Goal: Information Seeking & Learning: Check status

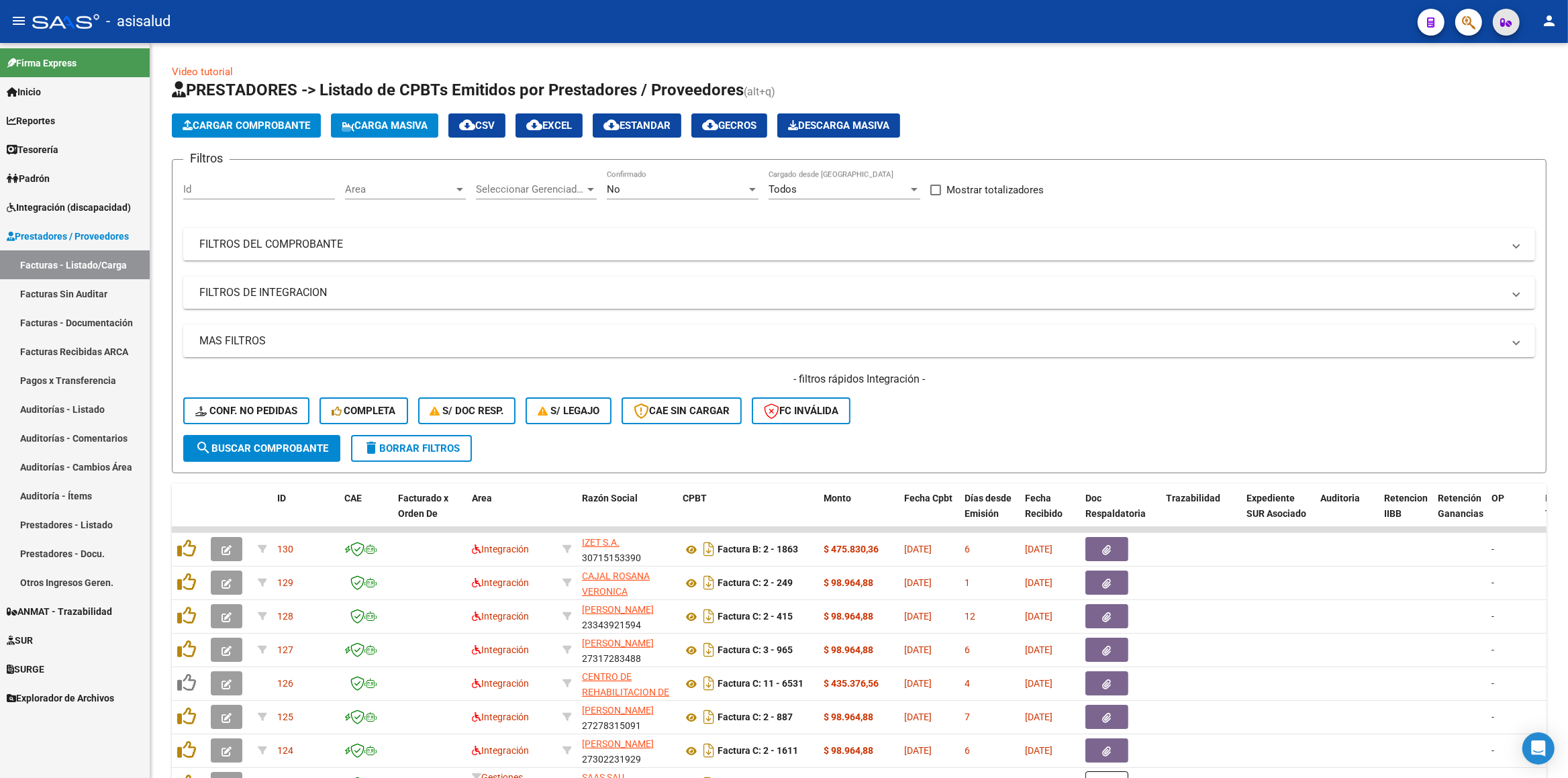
click at [1507, 24] on icon "button" at bounding box center [1506, 22] width 11 height 10
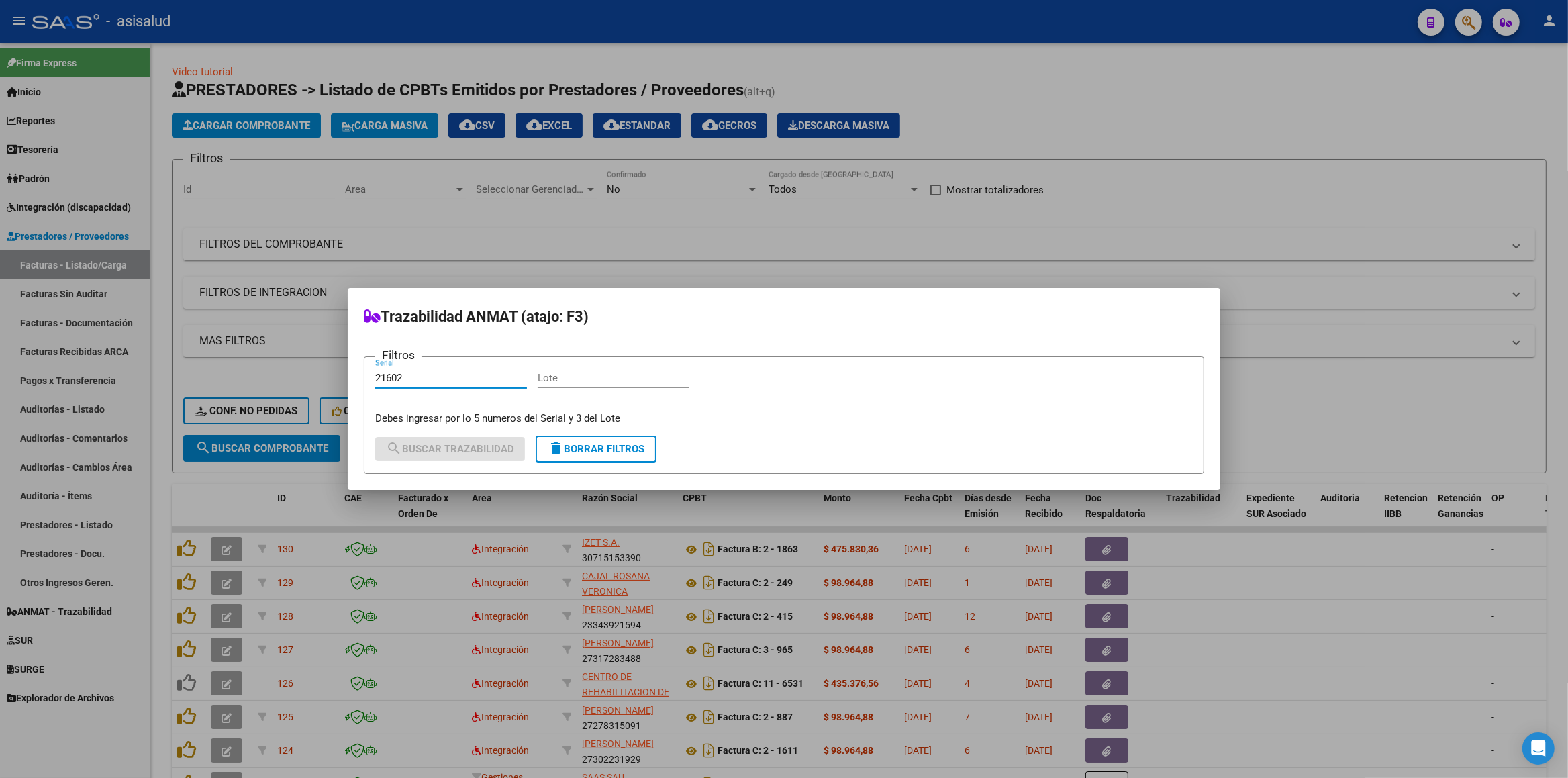
type input "21602"
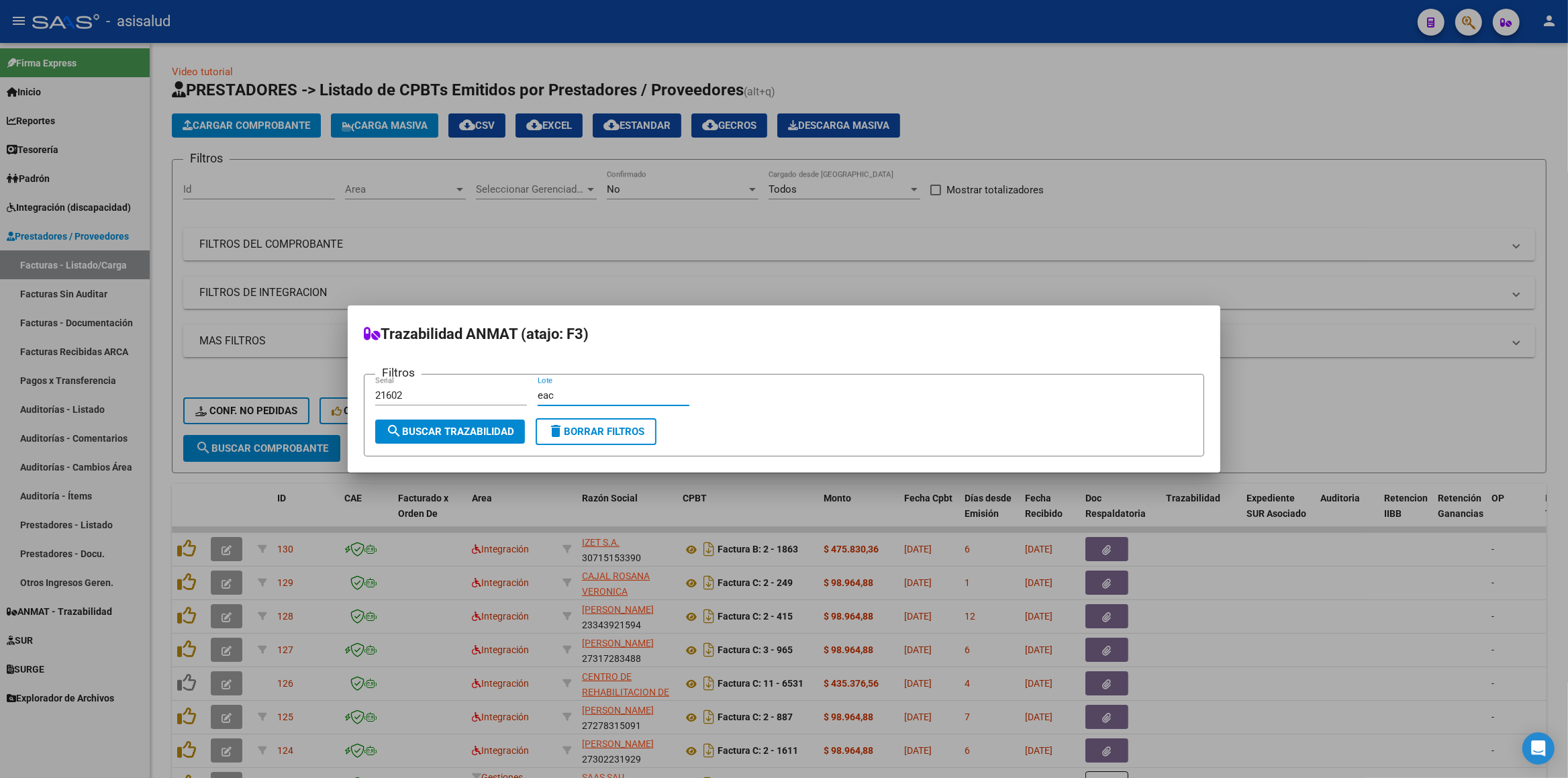
type input "eac"
click at [454, 433] on span "search Buscar Trazabilidad" at bounding box center [450, 431] width 128 height 12
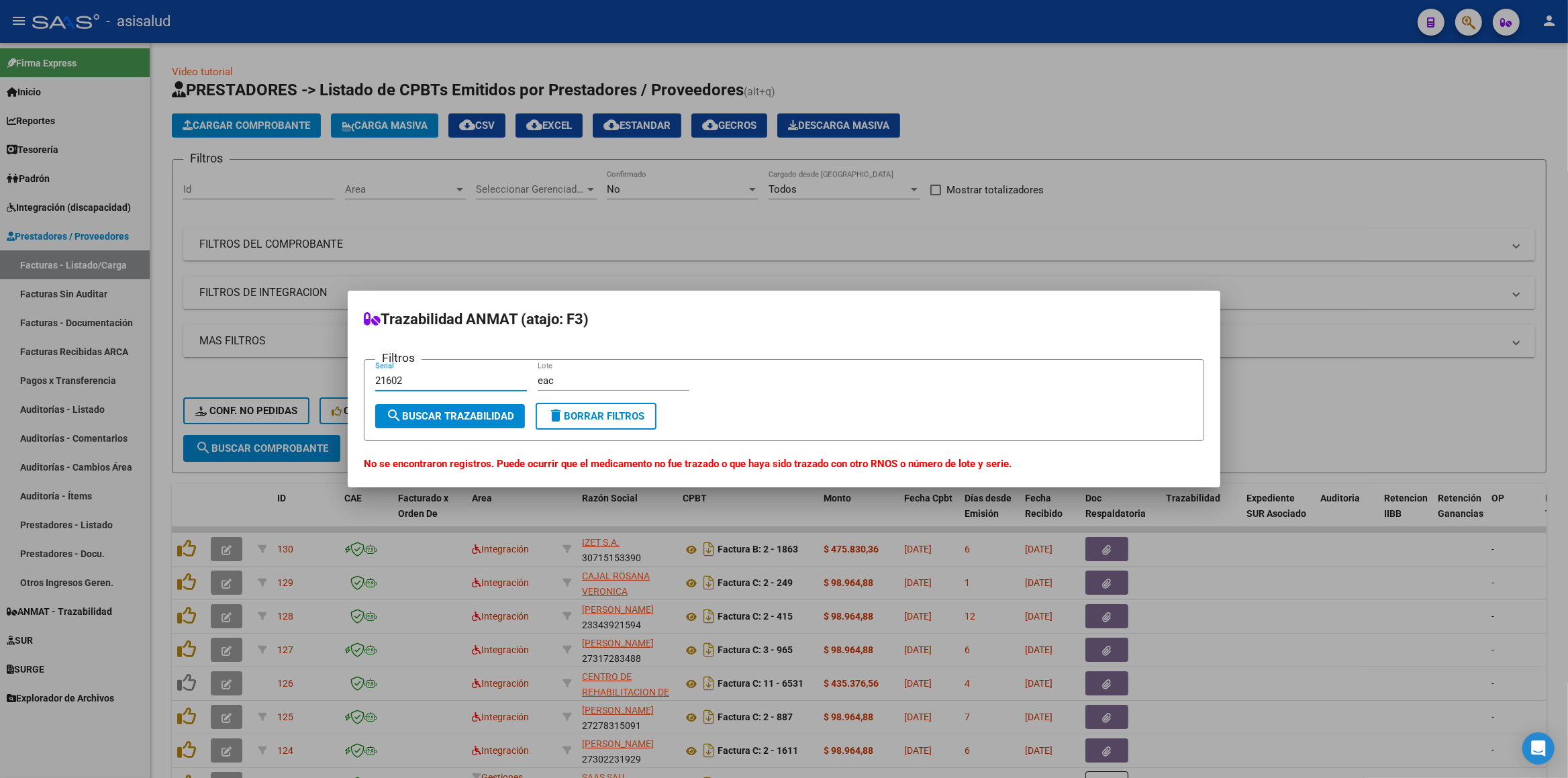
drag, startPoint x: 474, startPoint y: 383, endPoint x: 223, endPoint y: 358, distance: 252.2
click at [376, 375] on input "21602" at bounding box center [452, 380] width 152 height 12
type input "8424795"
type input "EADL"
click at [482, 427] on button "search Buscar Trazabilidad" at bounding box center [450, 416] width 149 height 24
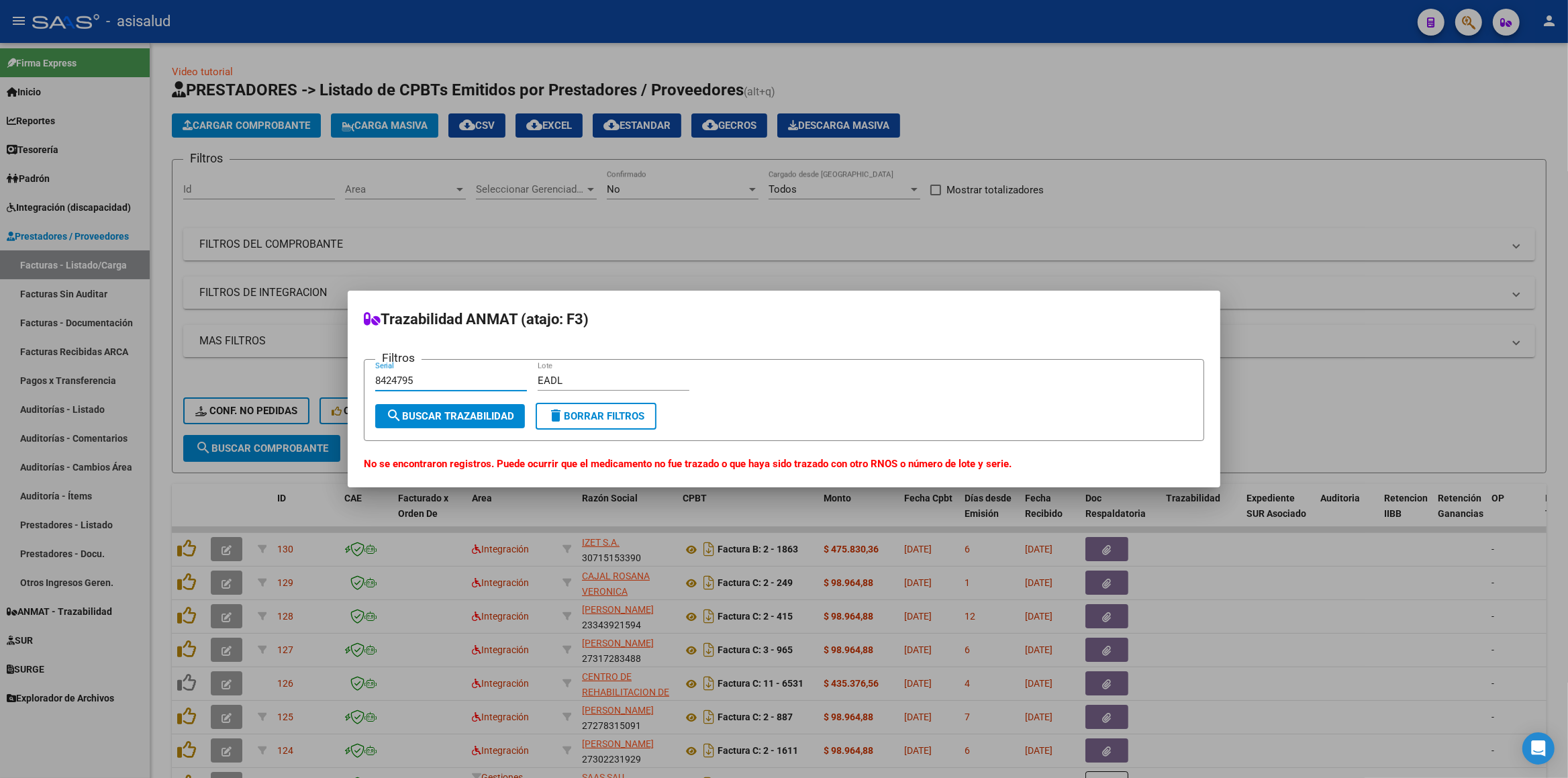
drag, startPoint x: 430, startPoint y: 383, endPoint x: 101, endPoint y: 365, distance: 329.5
click at [376, 375] on input "8424795" at bounding box center [452, 380] width 152 height 12
click at [419, 418] on span "search Buscar Trazabilidad" at bounding box center [450, 416] width 128 height 12
drag, startPoint x: 421, startPoint y: 381, endPoint x: 245, endPoint y: 387, distance: 176.1
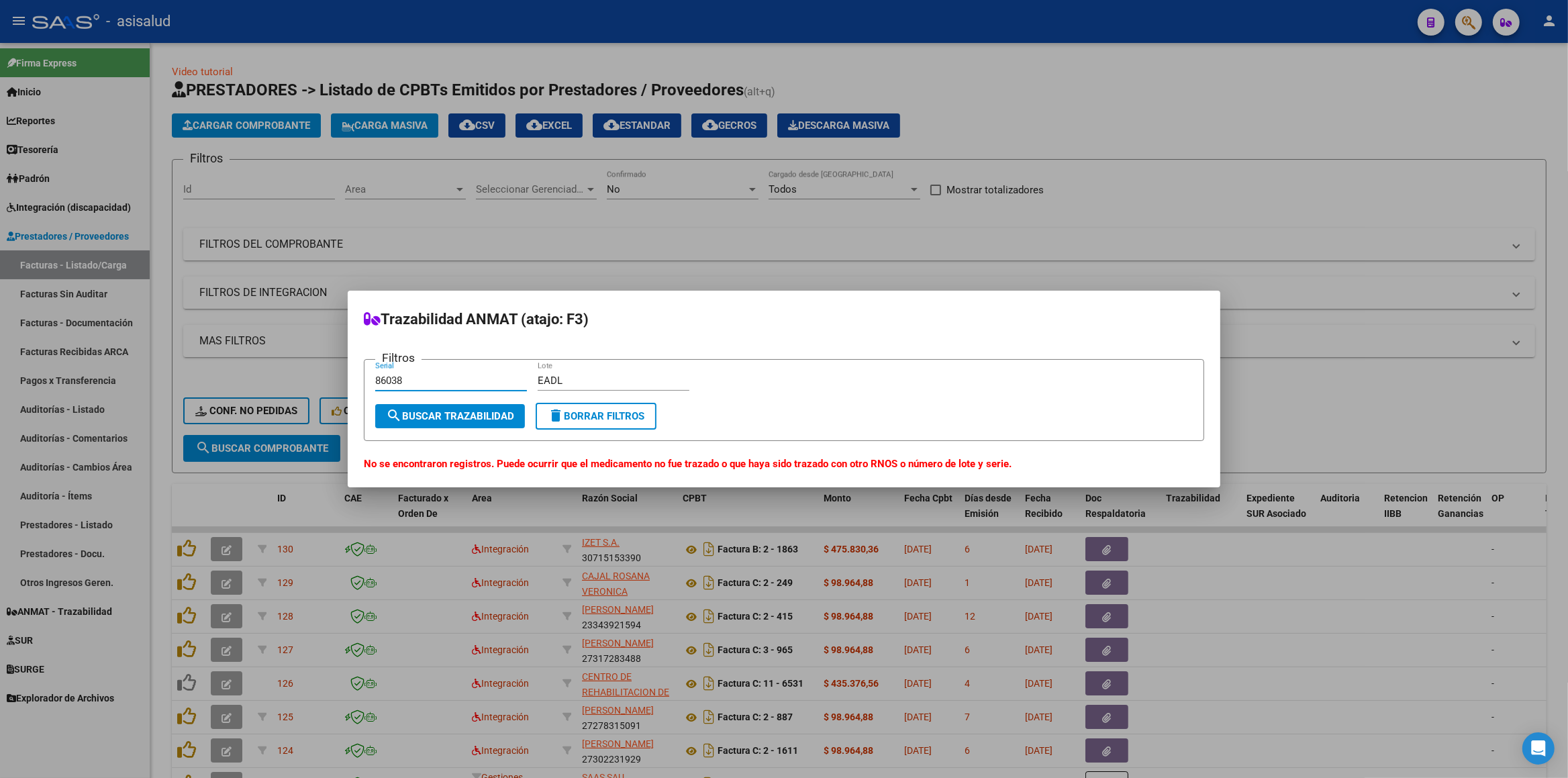
click at [376, 387] on input "86038" at bounding box center [452, 380] width 152 height 12
click at [439, 421] on span "search Buscar Trazabilidad" at bounding box center [450, 416] width 128 height 12
drag, startPoint x: 450, startPoint y: 387, endPoint x: 188, endPoint y: 370, distance: 262.6
click at [376, 375] on input "25958588" at bounding box center [452, 380] width 152 height 12
drag, startPoint x: 422, startPoint y: 379, endPoint x: 201, endPoint y: 376, distance: 221.0
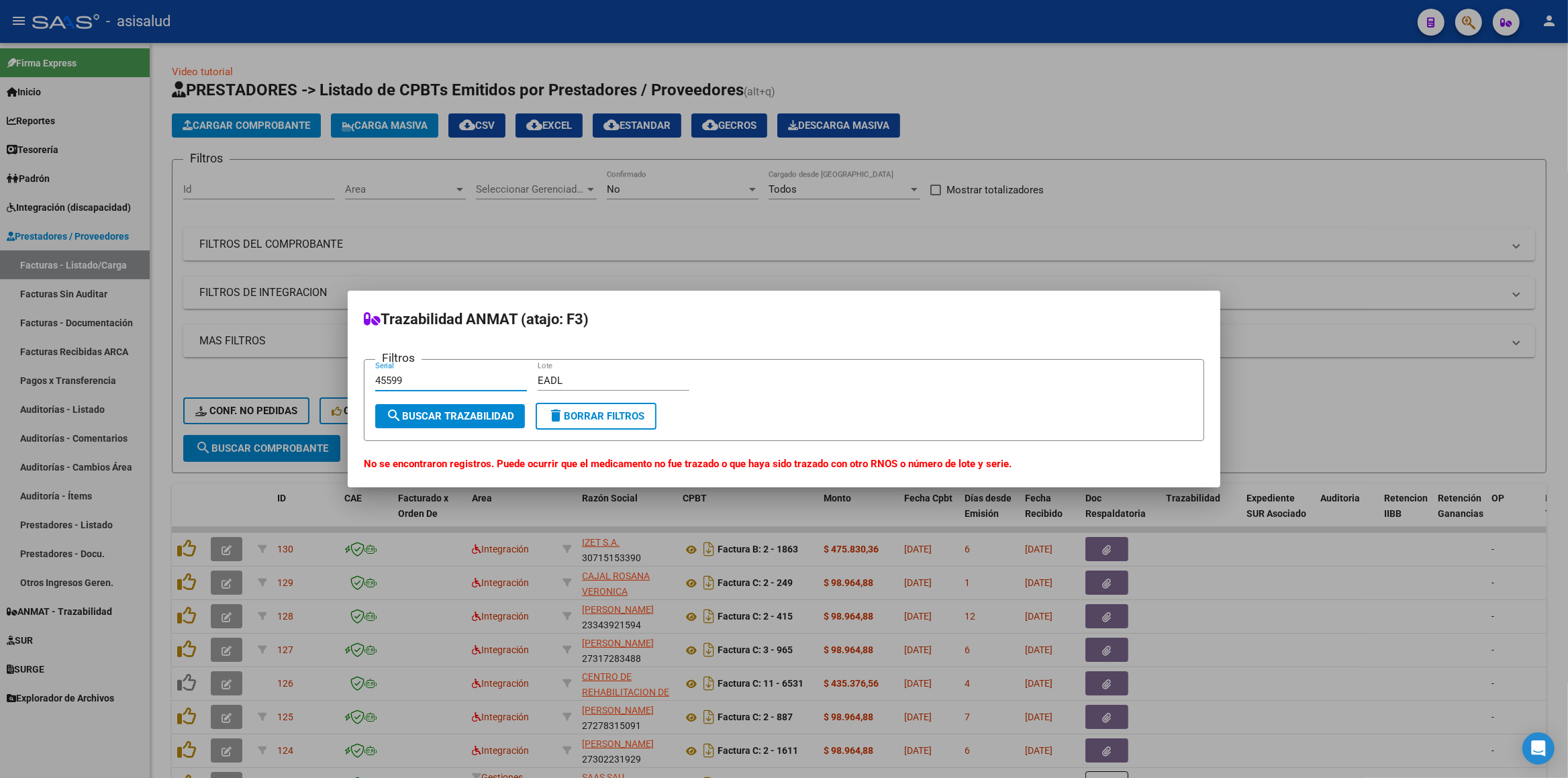
click at [376, 376] on input "45599" at bounding box center [452, 380] width 152 height 12
type input "757402"
drag, startPoint x: 543, startPoint y: 381, endPoint x: 421, endPoint y: 349, distance: 126.1
click at [537, 375] on input "EADL" at bounding box center [613, 380] width 152 height 12
type input "EAC"
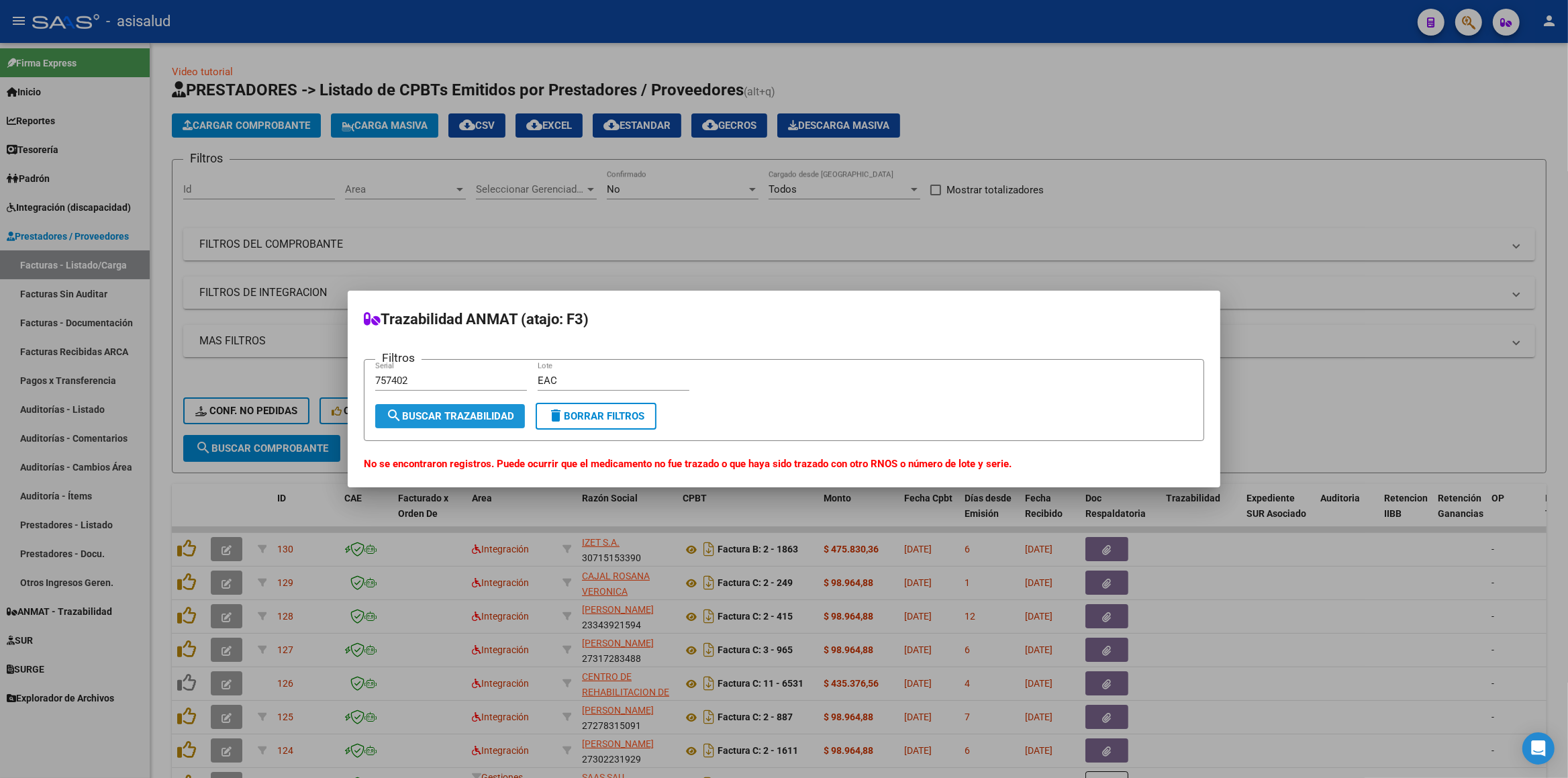
click at [506, 419] on span "search Buscar Trazabilidad" at bounding box center [450, 416] width 128 height 12
click at [571, 376] on input "EAC" at bounding box center [613, 380] width 152 height 12
drag, startPoint x: 450, startPoint y: 385, endPoint x: 158, endPoint y: 356, distance: 293.4
click at [376, 375] on input "757402" at bounding box center [452, 380] width 152 height 12
type input "2314829"
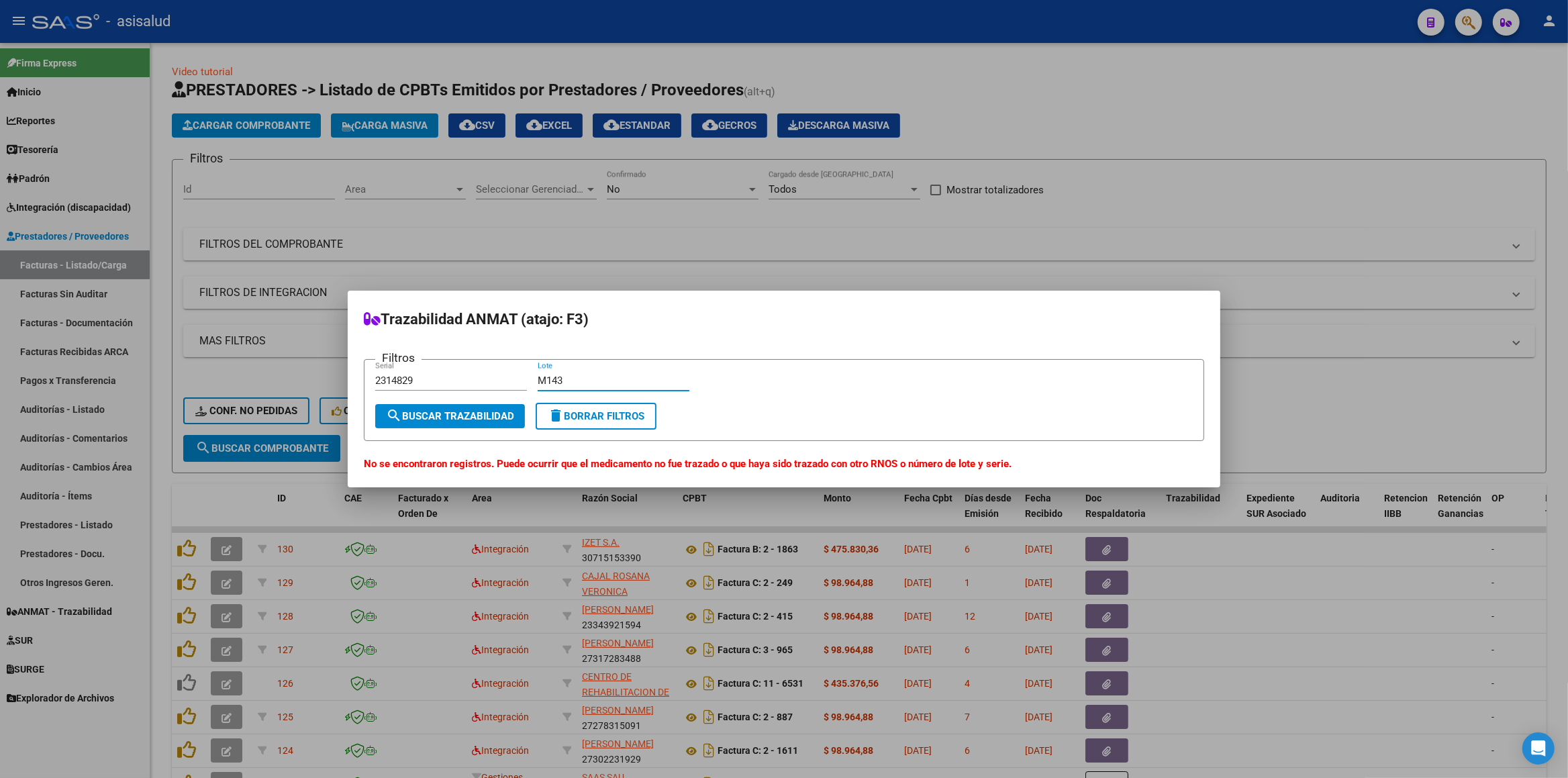
type input "M143"
click at [418, 423] on button "search Buscar Trazabilidad" at bounding box center [450, 416] width 149 height 24
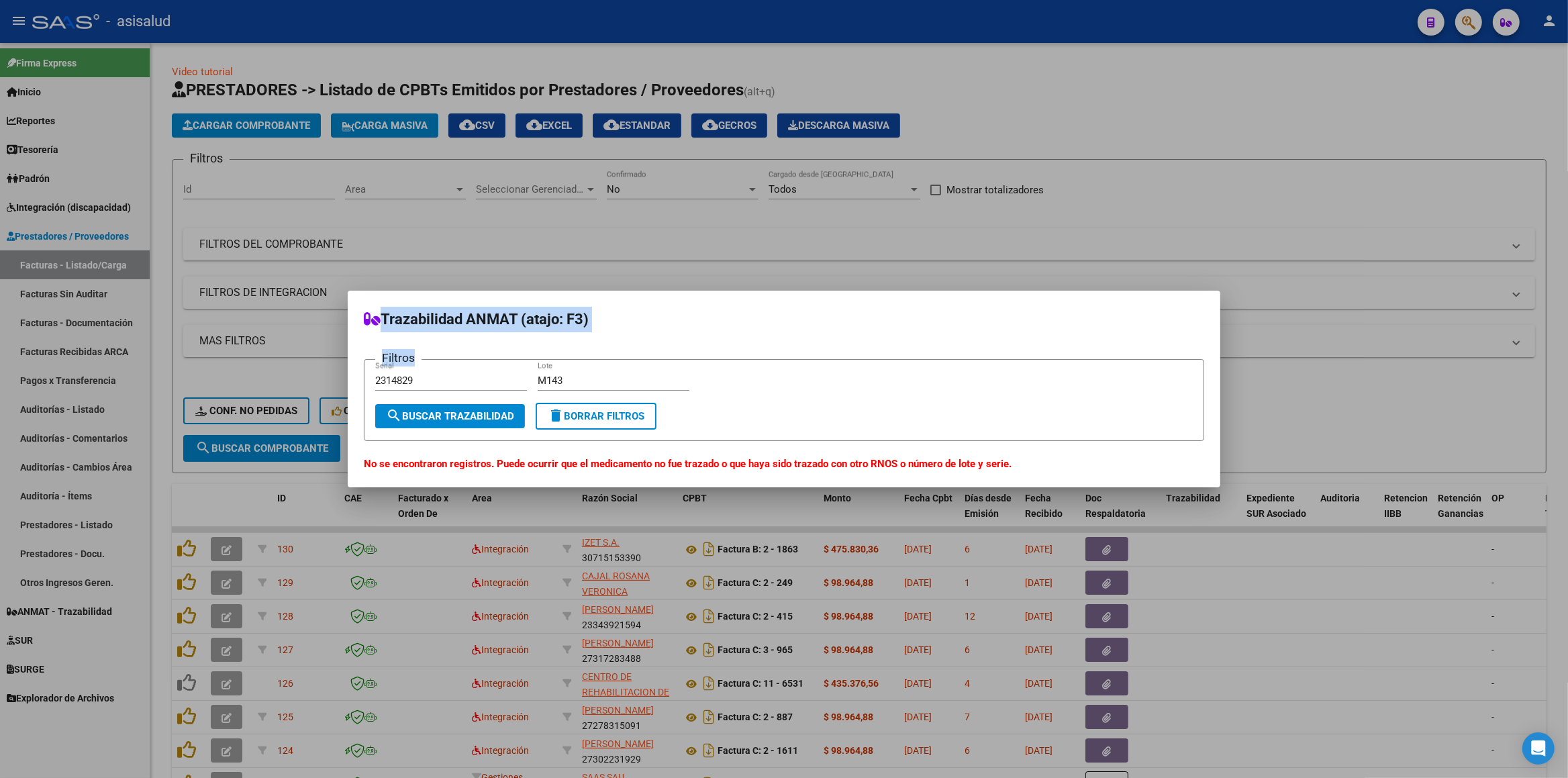
drag, startPoint x: 419, startPoint y: 375, endPoint x: 105, endPoint y: 342, distance: 315.7
click at [348, 346] on mat-dialog-content "Filtros 2314829 Serial M143 Lote search Buscar Trazabilidad delete Borrar Filtr…" at bounding box center [784, 409] width 873 height 126
click at [594, 410] on button "delete Borrar Filtros" at bounding box center [595, 416] width 121 height 27
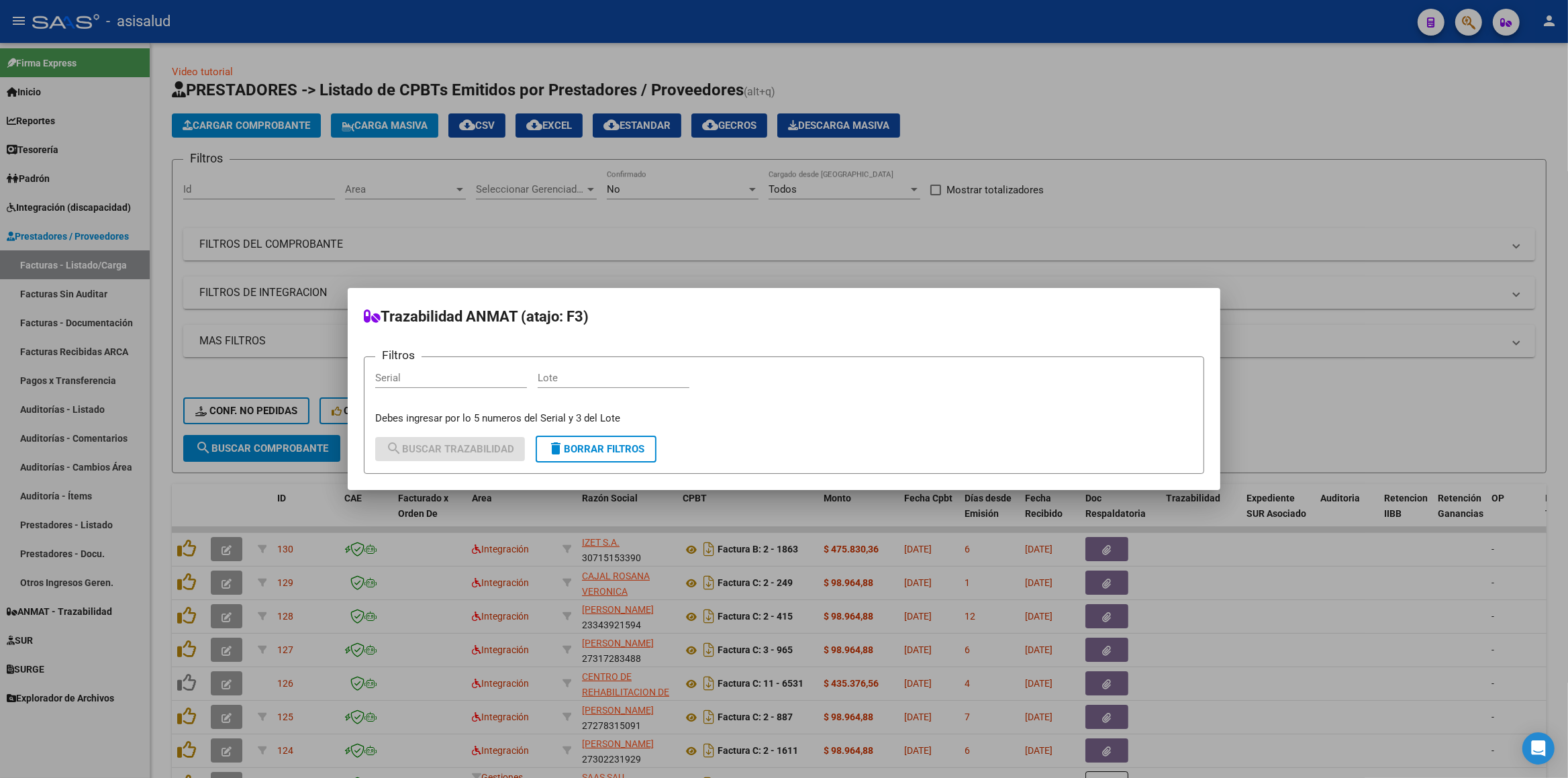
click at [469, 381] on input "Serial" at bounding box center [452, 378] width 152 height 12
type input "886038"
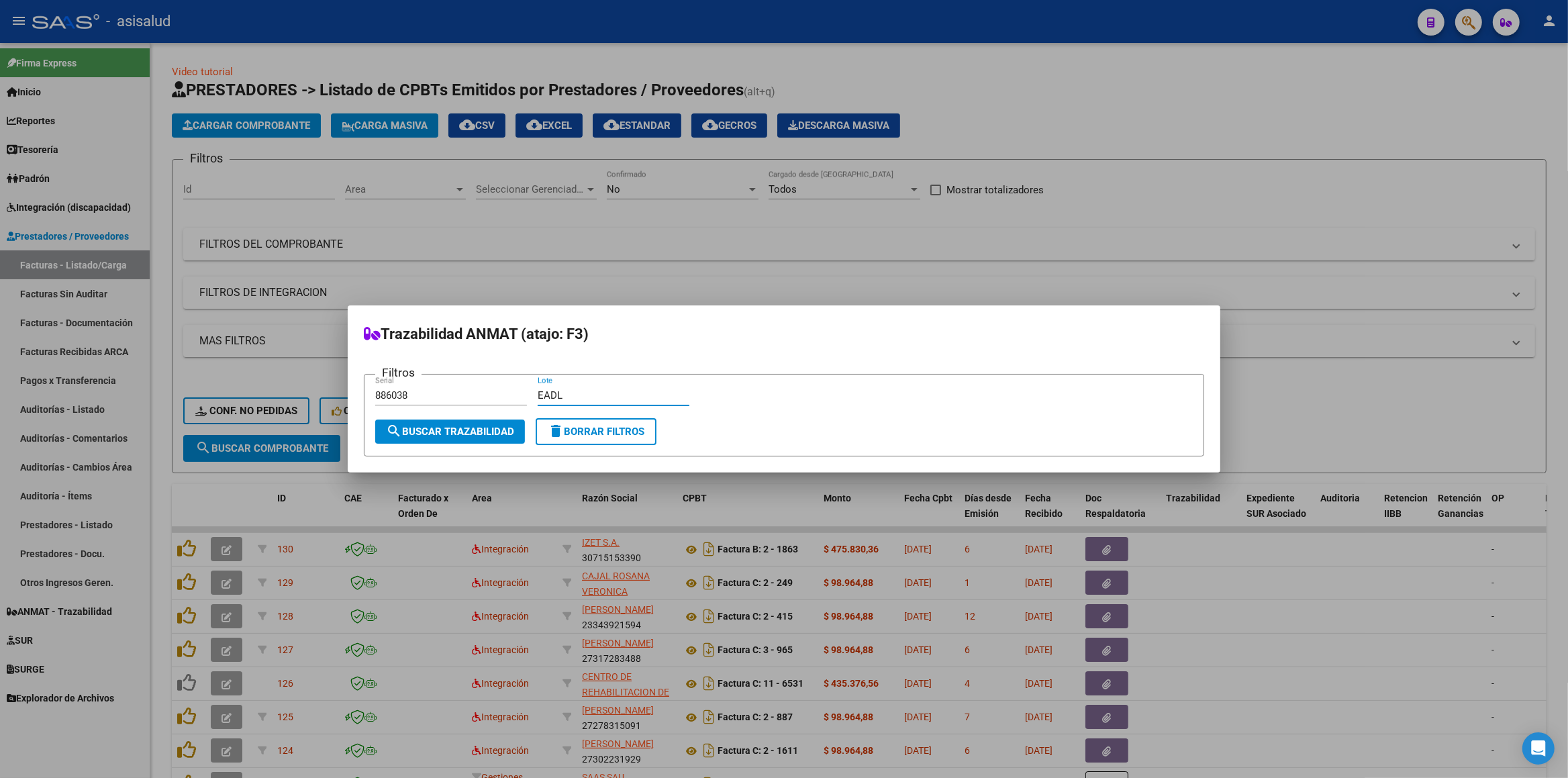
type input "EADL"
click at [453, 426] on span "search Buscar Trazabilidad" at bounding box center [450, 431] width 128 height 12
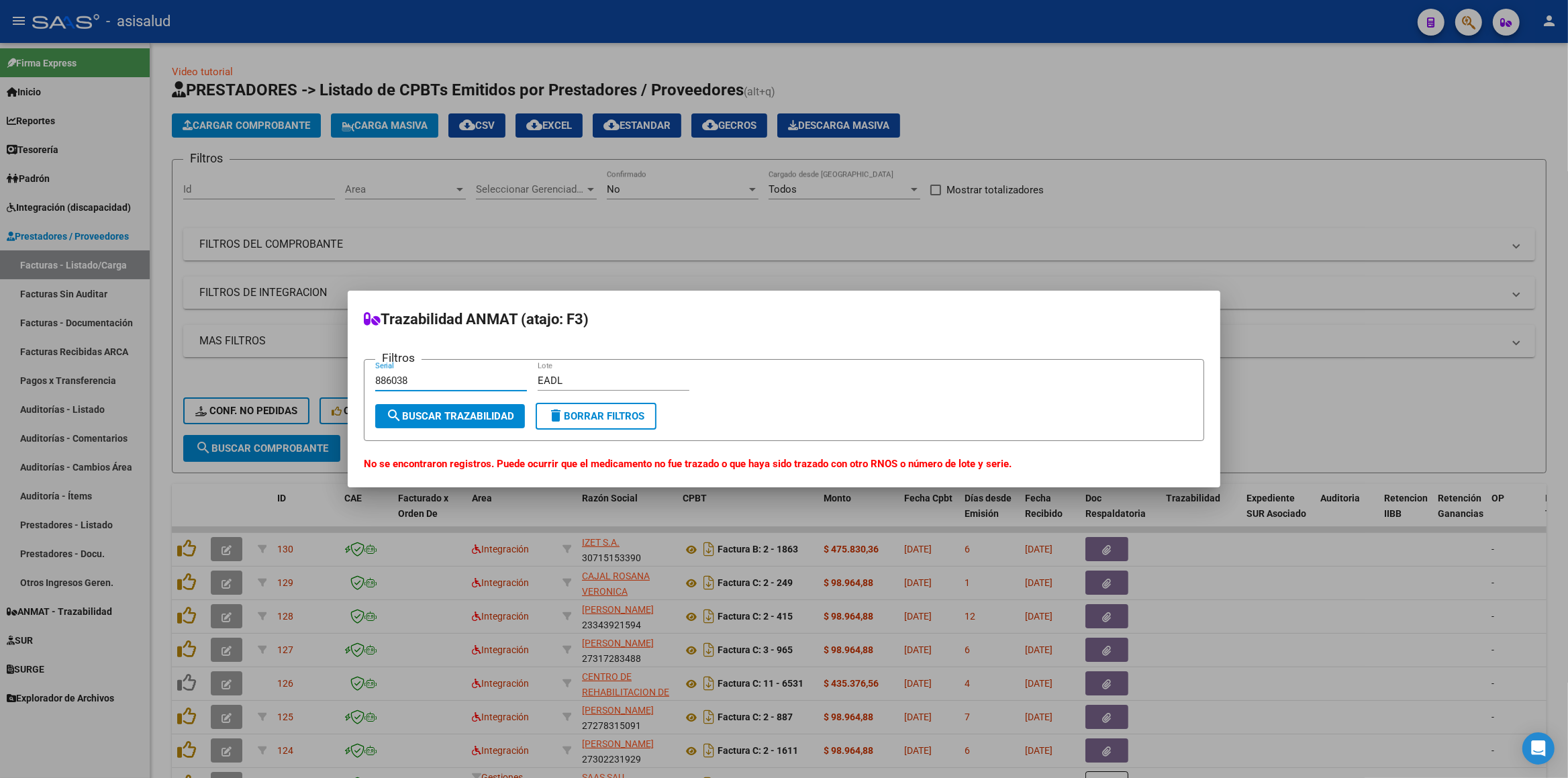
drag, startPoint x: 416, startPoint y: 379, endPoint x: 355, endPoint y: 368, distance: 62.0
click at [376, 375] on input "886038" at bounding box center [452, 380] width 152 height 12
click at [590, 413] on span "delete Borrar Filtros" at bounding box center [596, 416] width 97 height 12
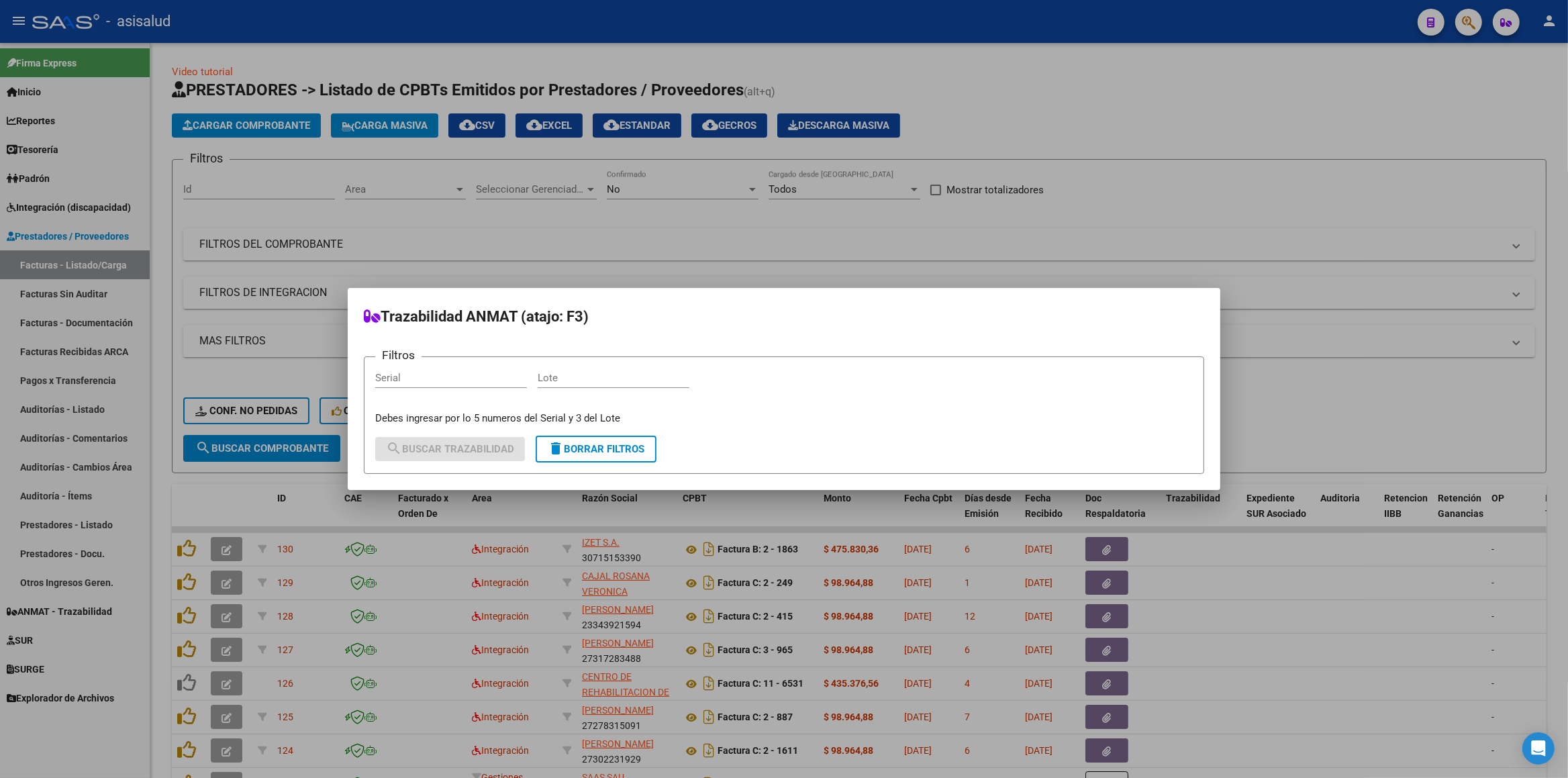
click at [476, 375] on input "Serial" at bounding box center [452, 378] width 152 height 12
type input "86038"
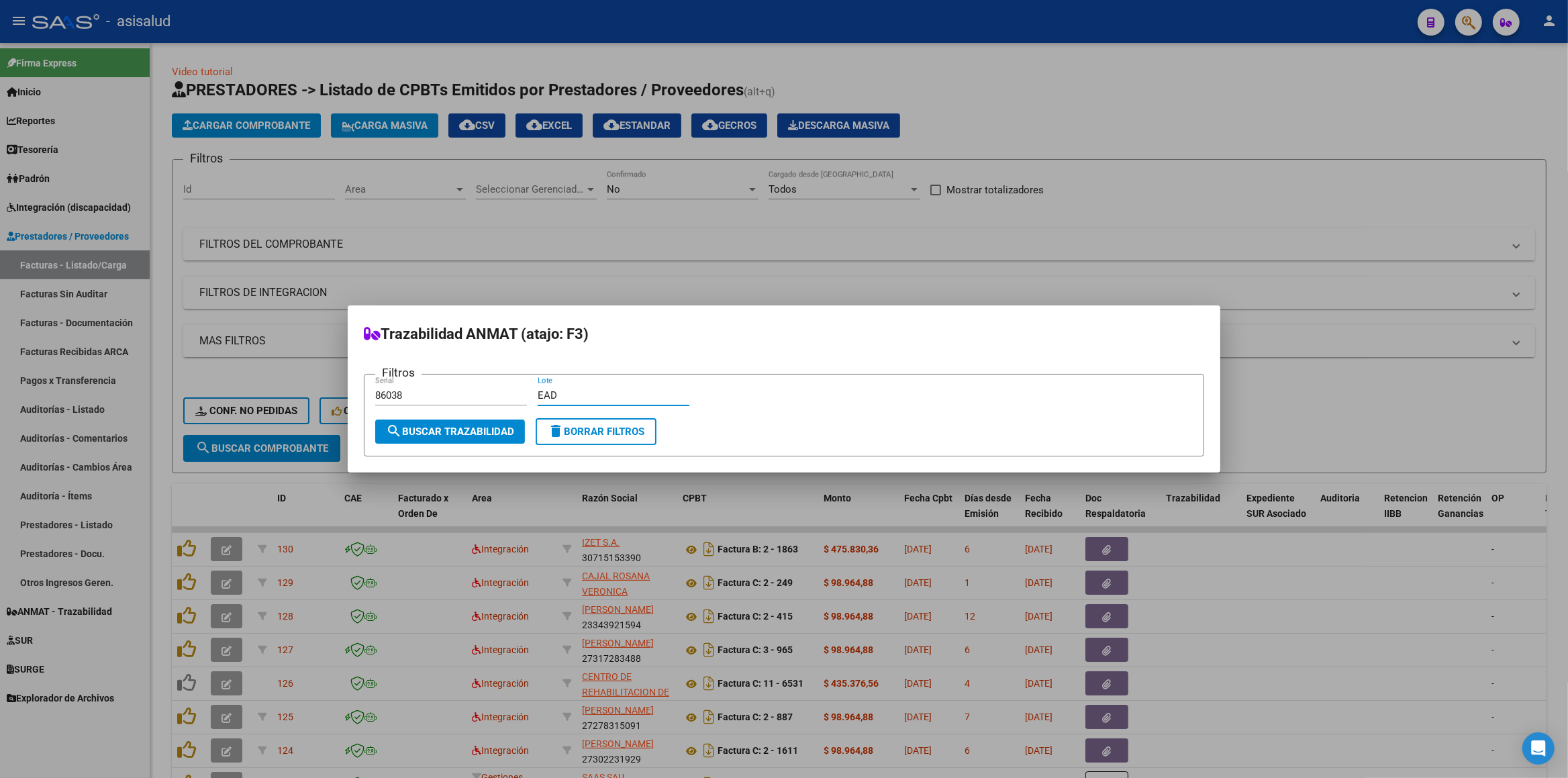
type input "EAD"
click at [438, 425] on button "search Buscar Trazabilidad" at bounding box center [450, 431] width 149 height 24
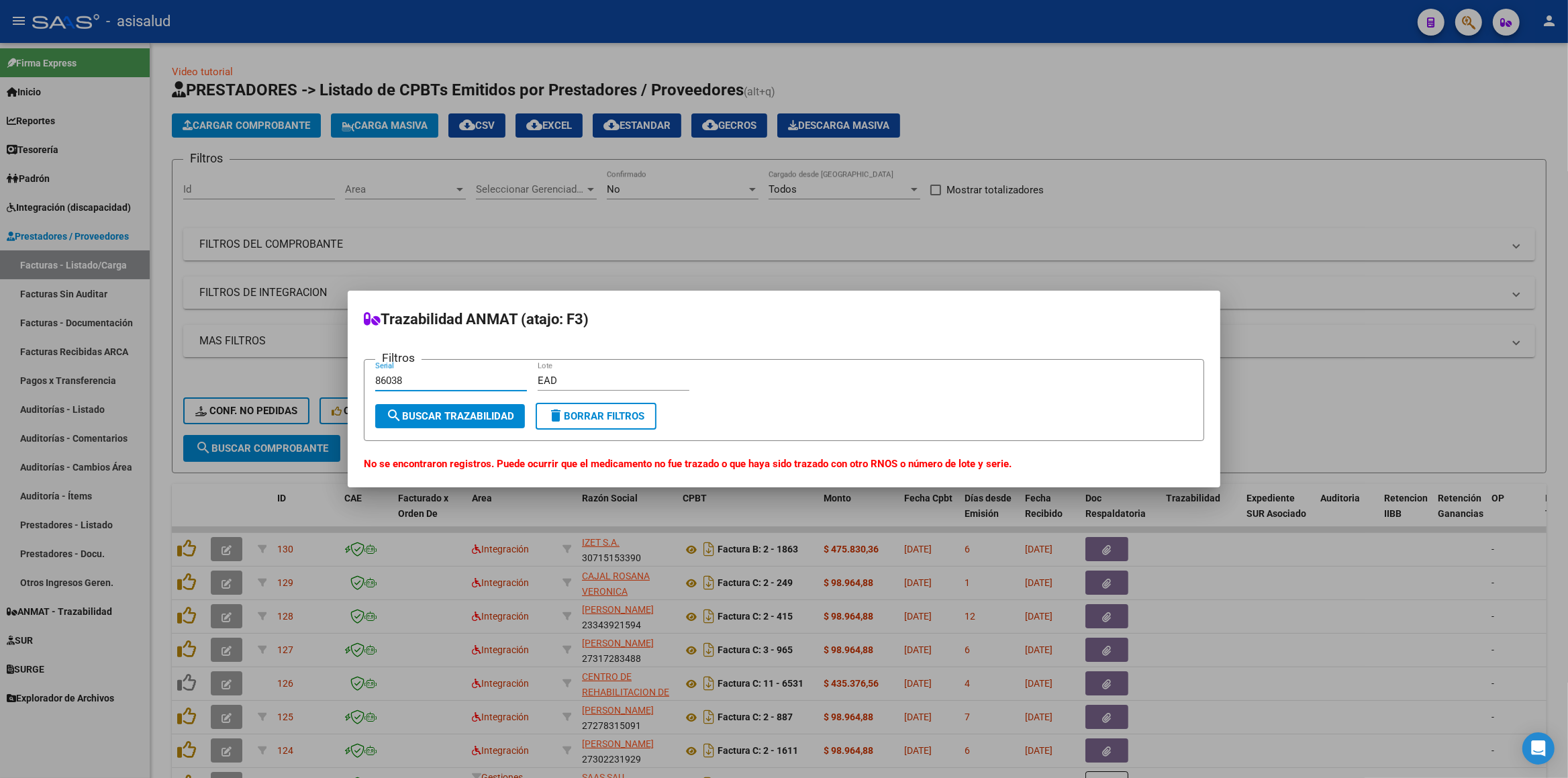
drag, startPoint x: 436, startPoint y: 379, endPoint x: 272, endPoint y: 369, distance: 164.3
click at [376, 375] on input "86038" at bounding box center [452, 380] width 152 height 12
drag, startPoint x: 596, startPoint y: 396, endPoint x: 590, endPoint y: 405, distance: 10.8
click at [596, 399] on div "EAD Lote" at bounding box center [613, 387] width 152 height 33
drag, startPoint x: 588, startPoint y: 412, endPoint x: 429, endPoint y: 405, distance: 159.2
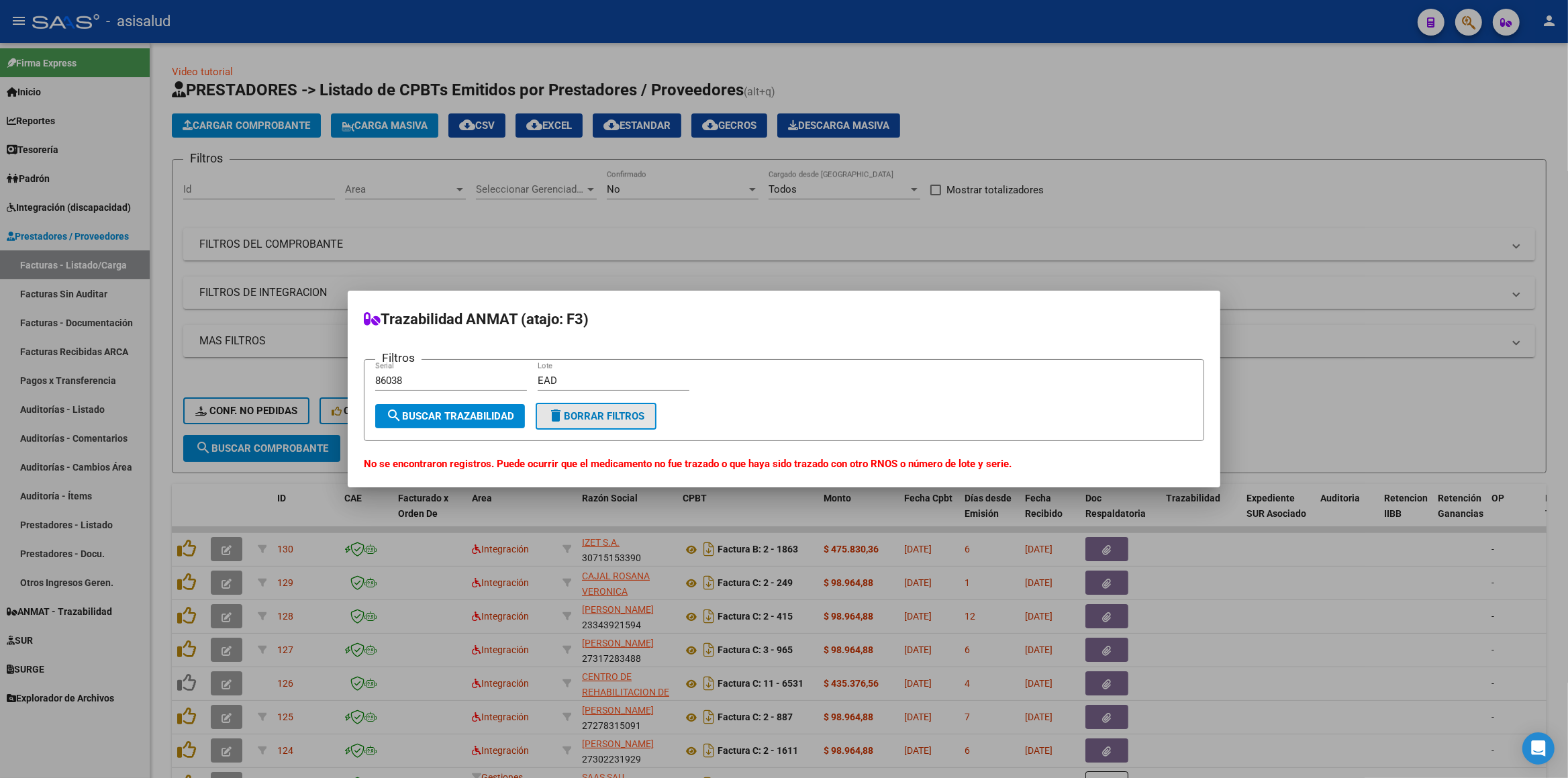
click at [585, 413] on span "delete Borrar Filtros" at bounding box center [596, 416] width 97 height 12
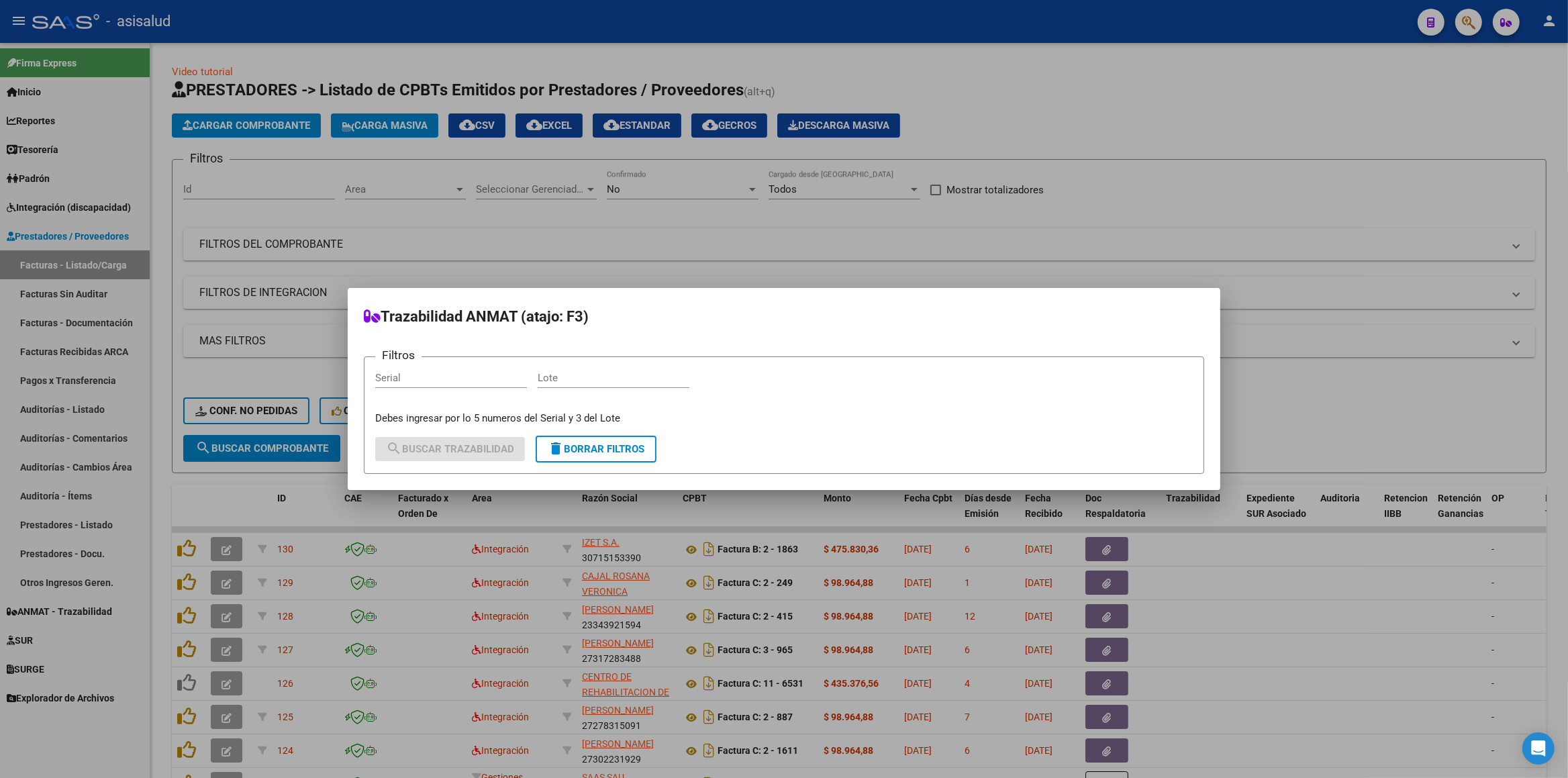
click at [446, 384] on input "Serial" at bounding box center [452, 378] width 152 height 12
type input "713814"
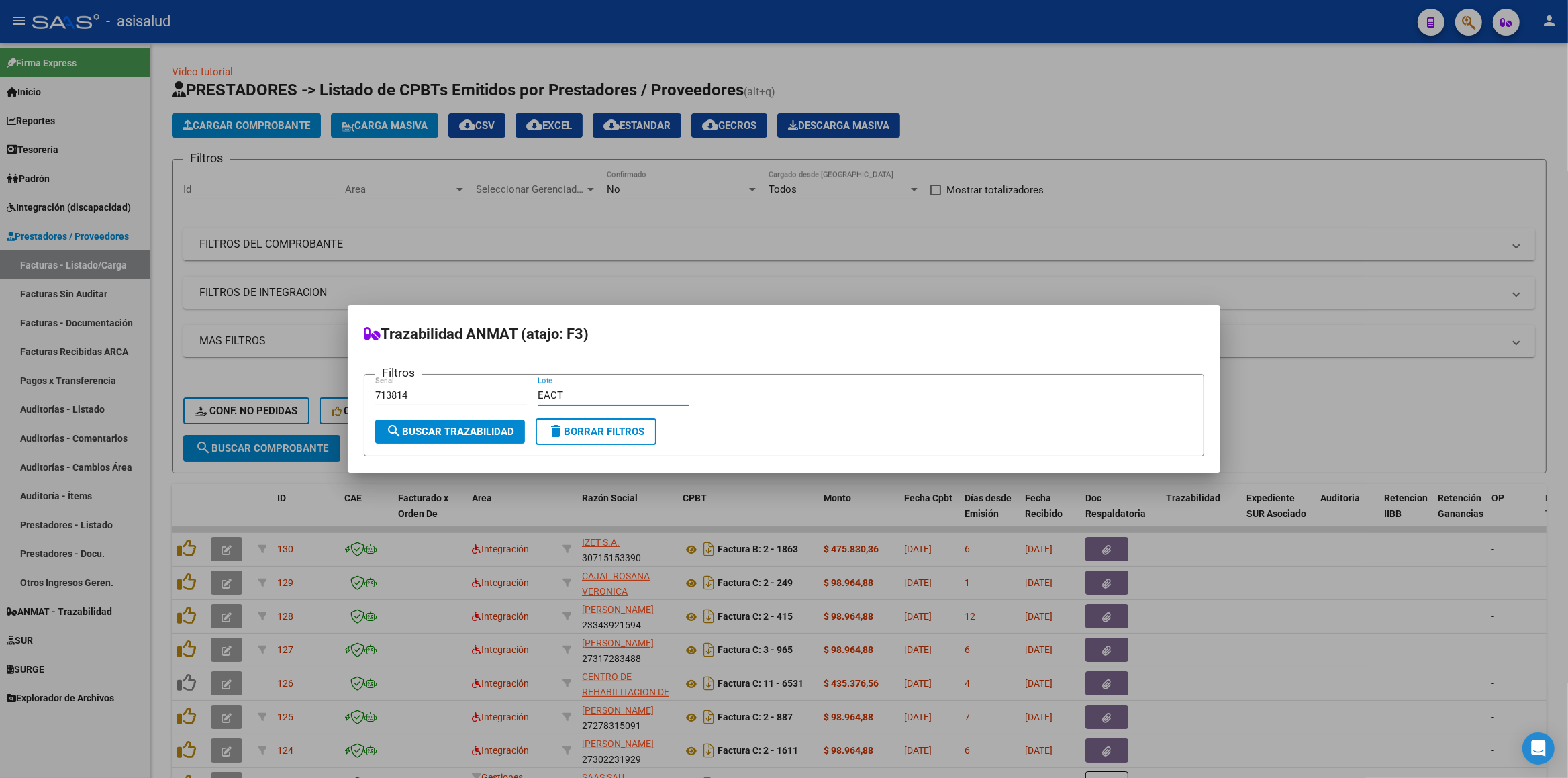
type input "EACT"
click at [436, 423] on button "search Buscar Trazabilidad" at bounding box center [450, 431] width 149 height 24
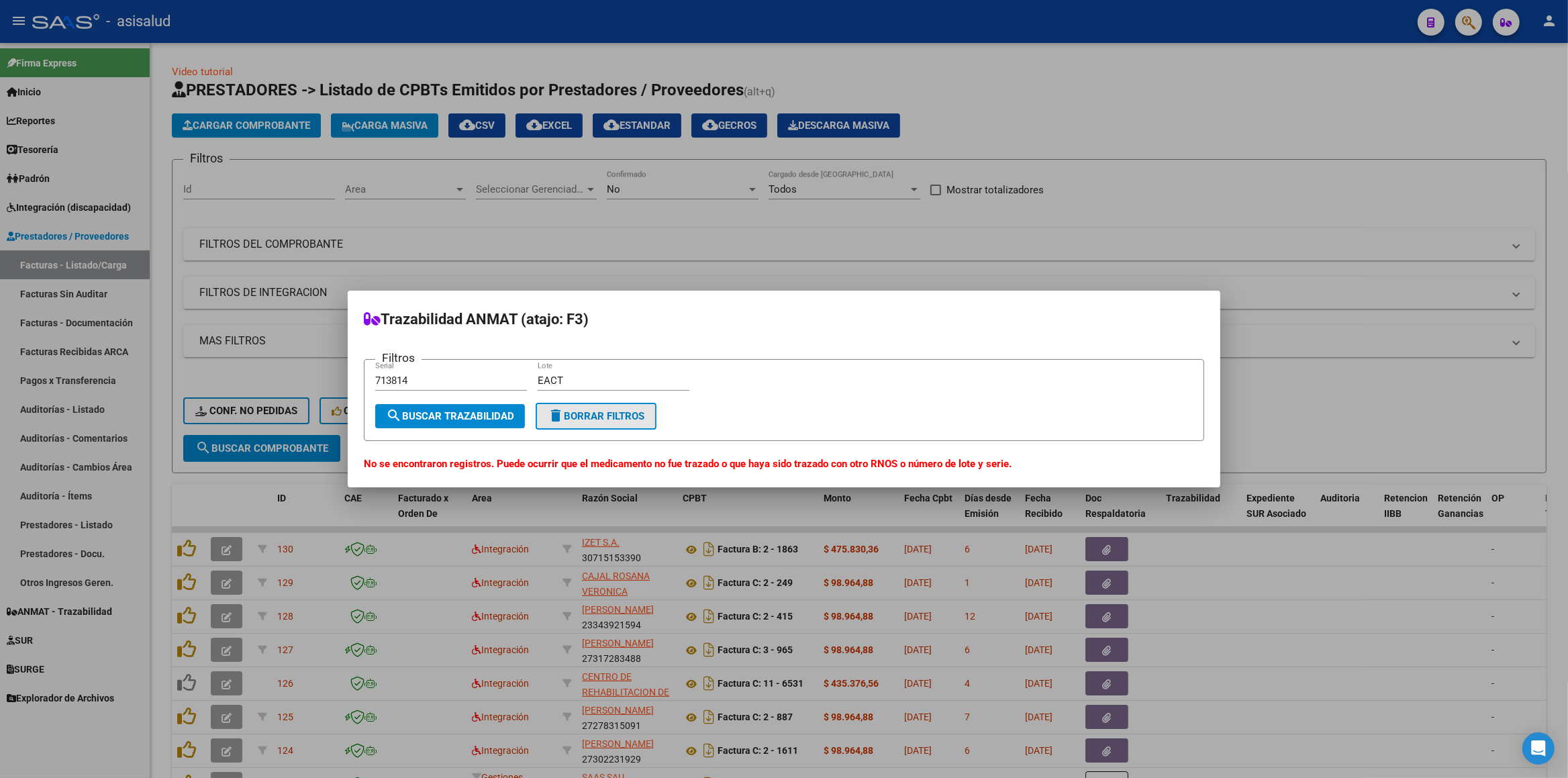
click at [576, 423] on button "delete Borrar Filtros" at bounding box center [595, 416] width 121 height 27
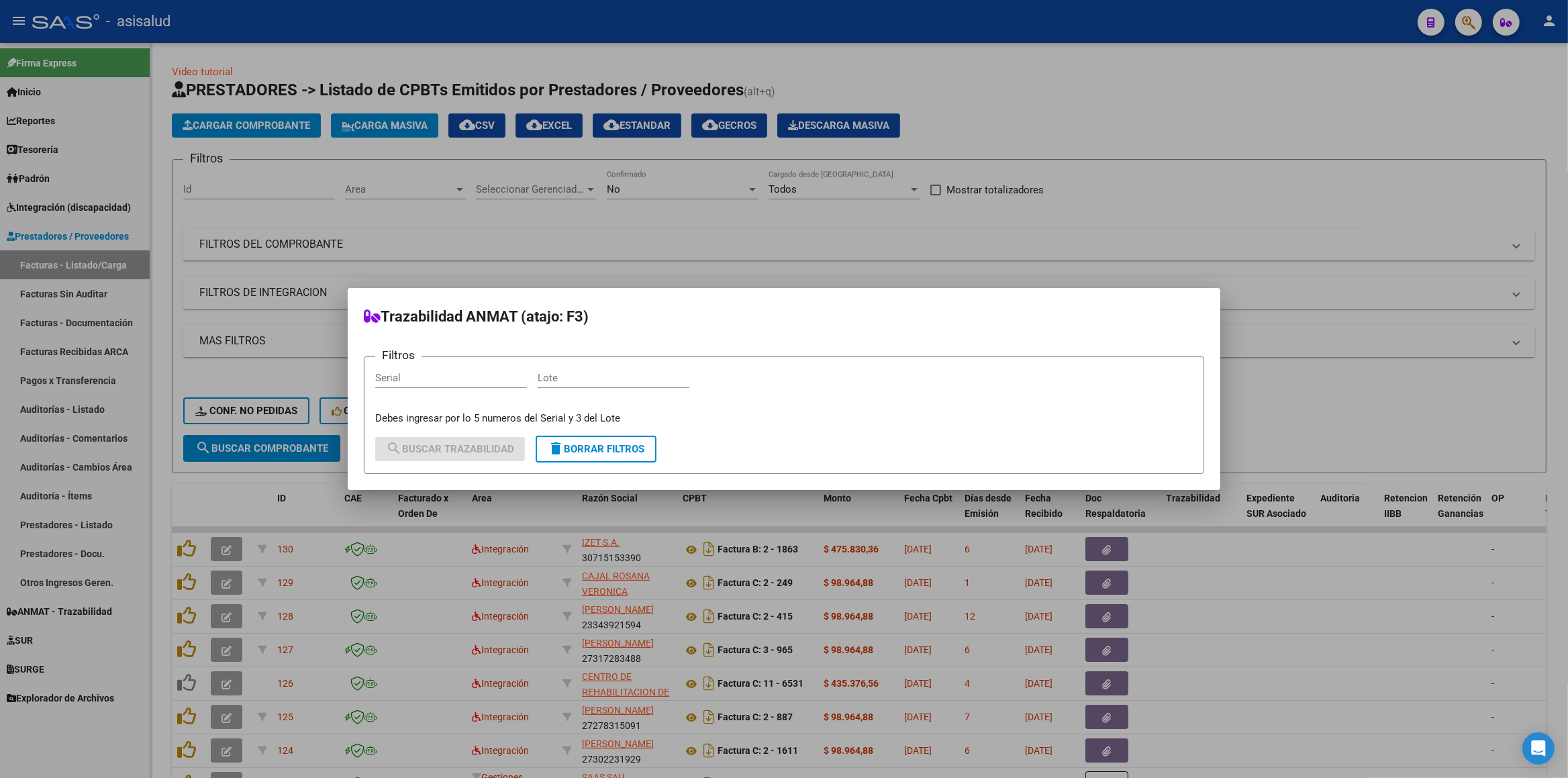
click at [446, 382] on input "Serial" at bounding box center [452, 378] width 152 height 12
type input "63899"
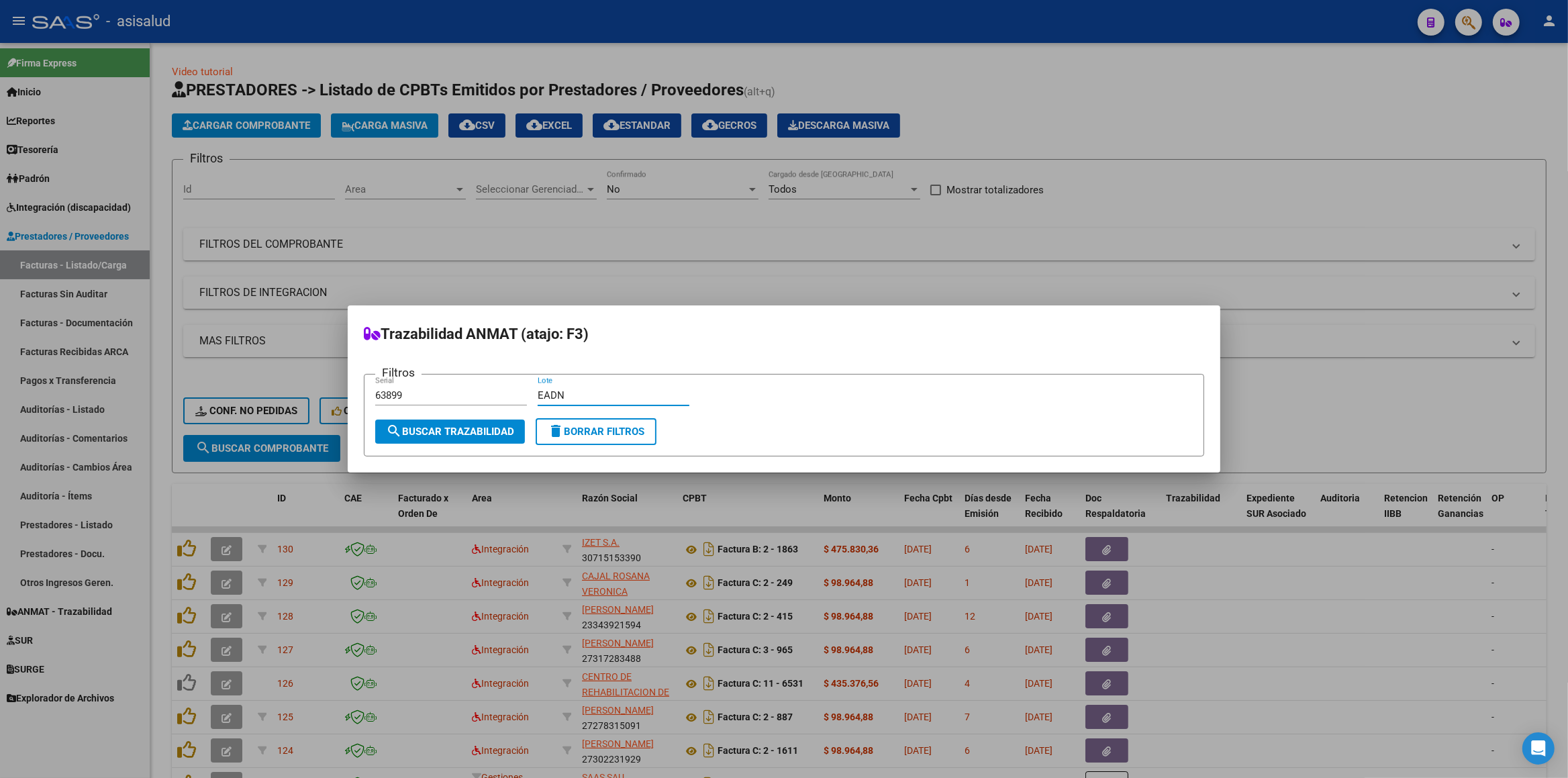
type input "EADN"
click at [446, 425] on button "search Buscar Trazabilidad" at bounding box center [450, 431] width 149 height 24
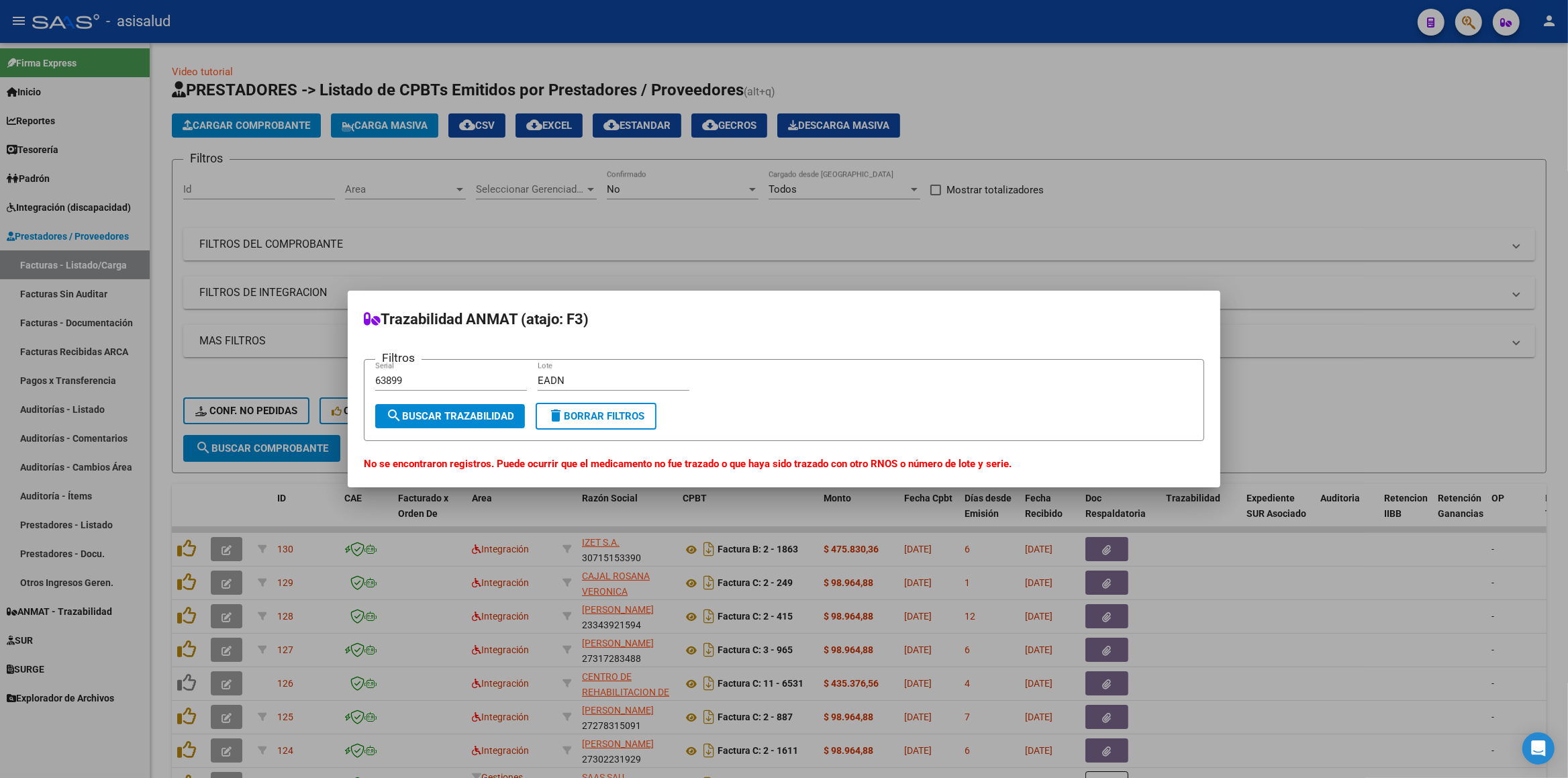
click at [597, 423] on button "delete Borrar Filtros" at bounding box center [595, 416] width 121 height 27
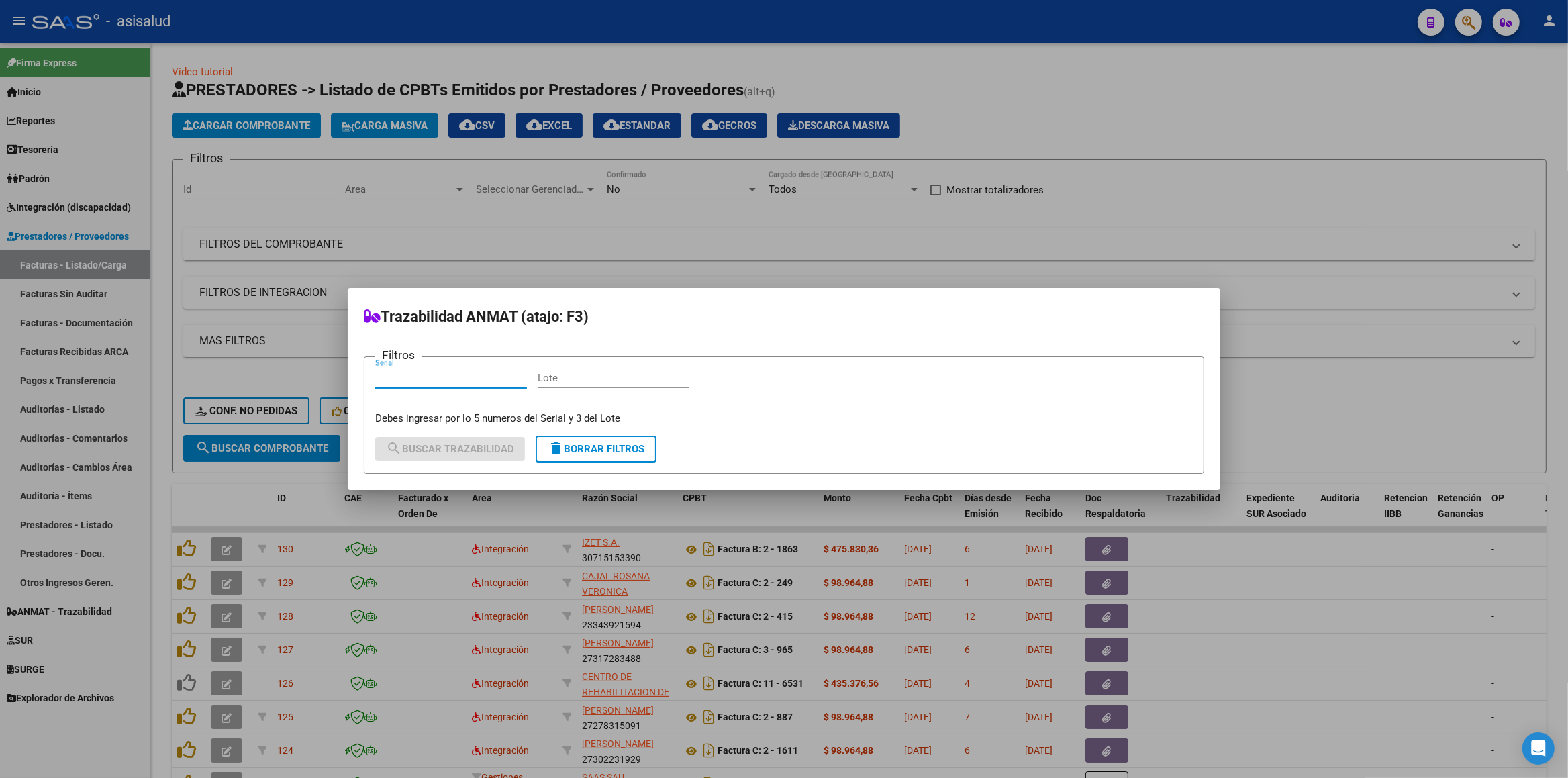
click at [475, 381] on input "Serial" at bounding box center [452, 378] width 152 height 12
type input "124686"
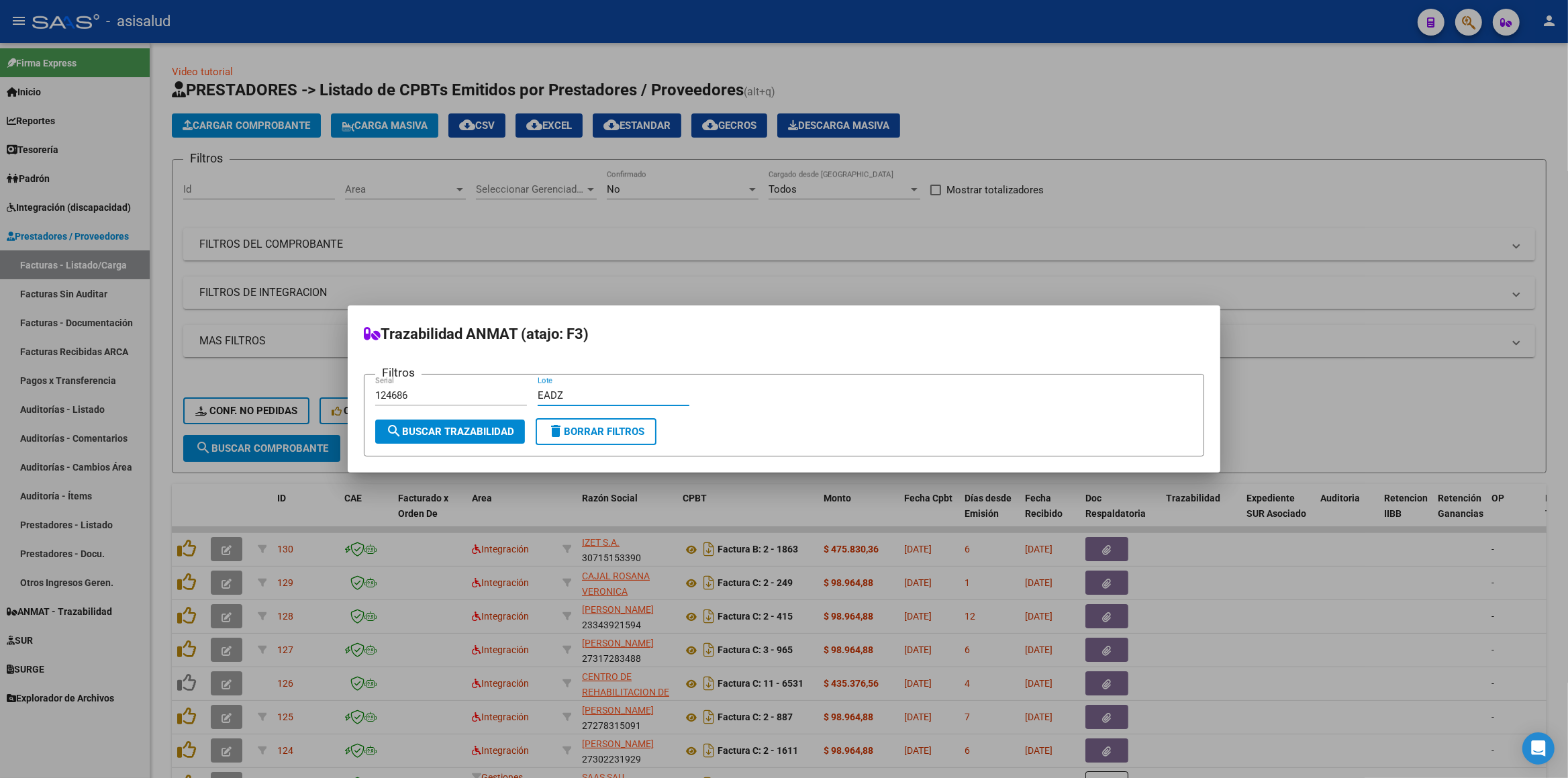
type input "EADZ"
click at [473, 433] on span "search Buscar Trazabilidad" at bounding box center [450, 431] width 128 height 12
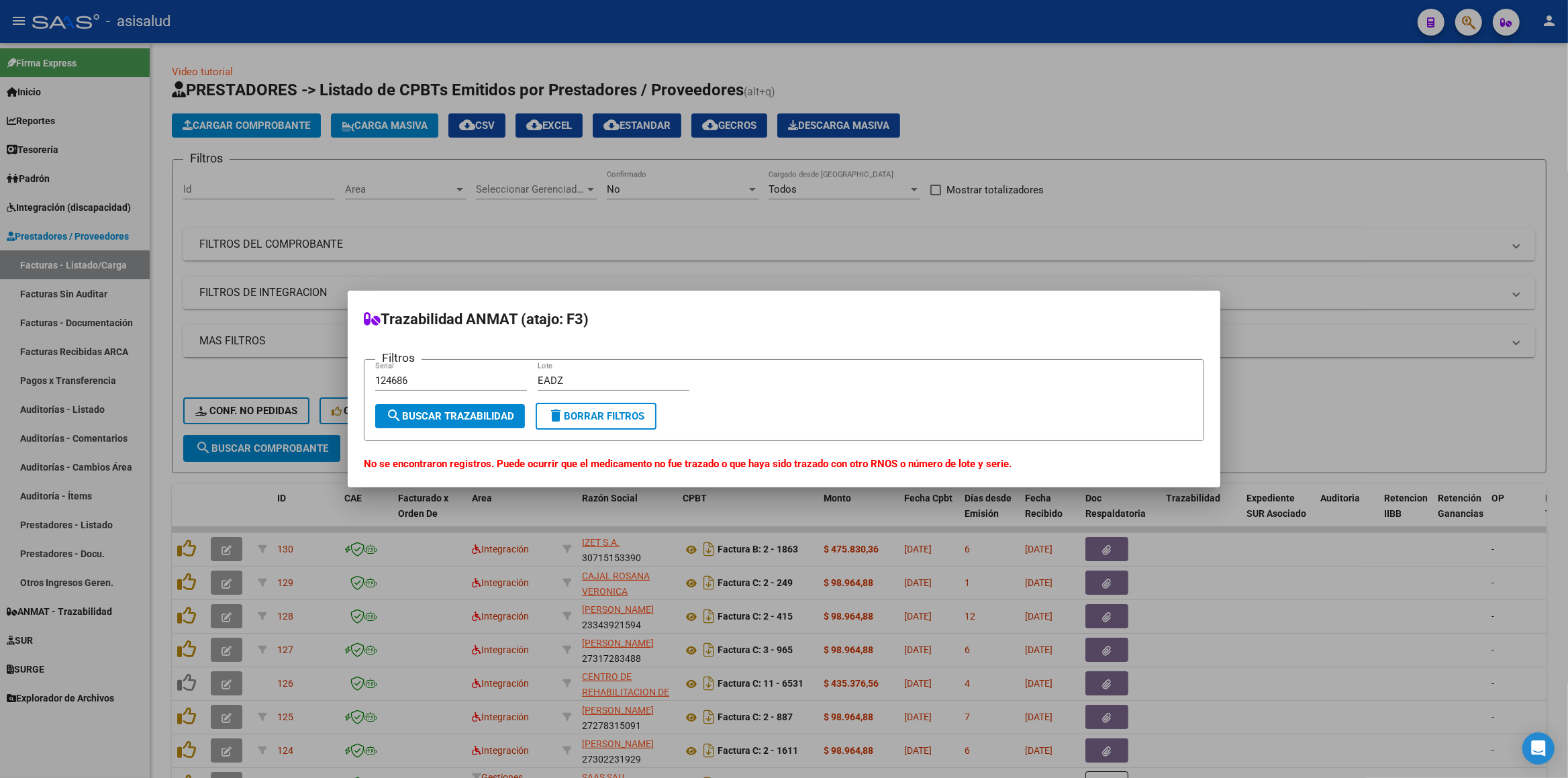
click at [618, 414] on span "delete Borrar Filtros" at bounding box center [596, 416] width 97 height 12
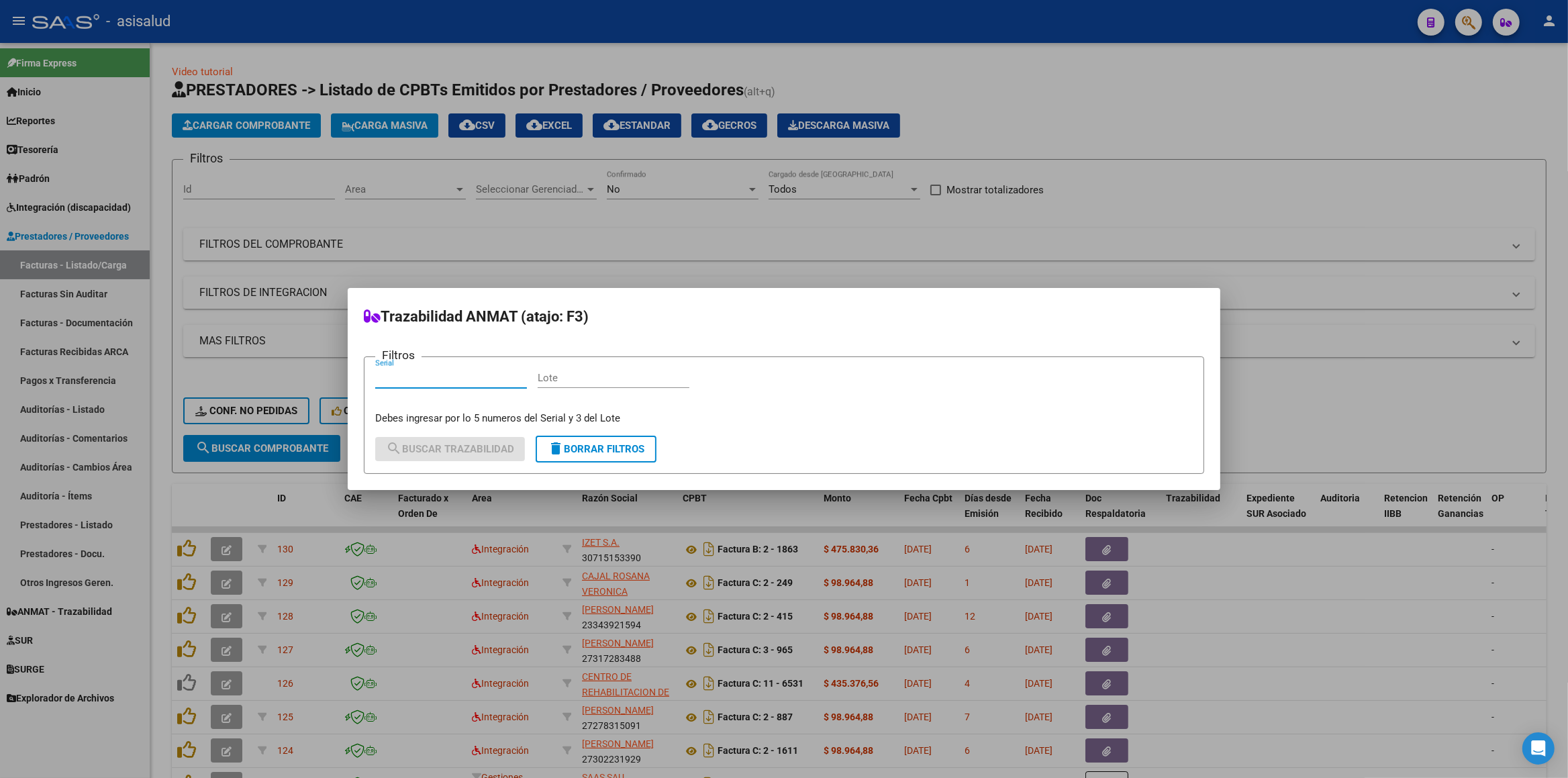
click at [478, 379] on input "Serial" at bounding box center [452, 378] width 152 height 12
type input "69024"
type input "A"
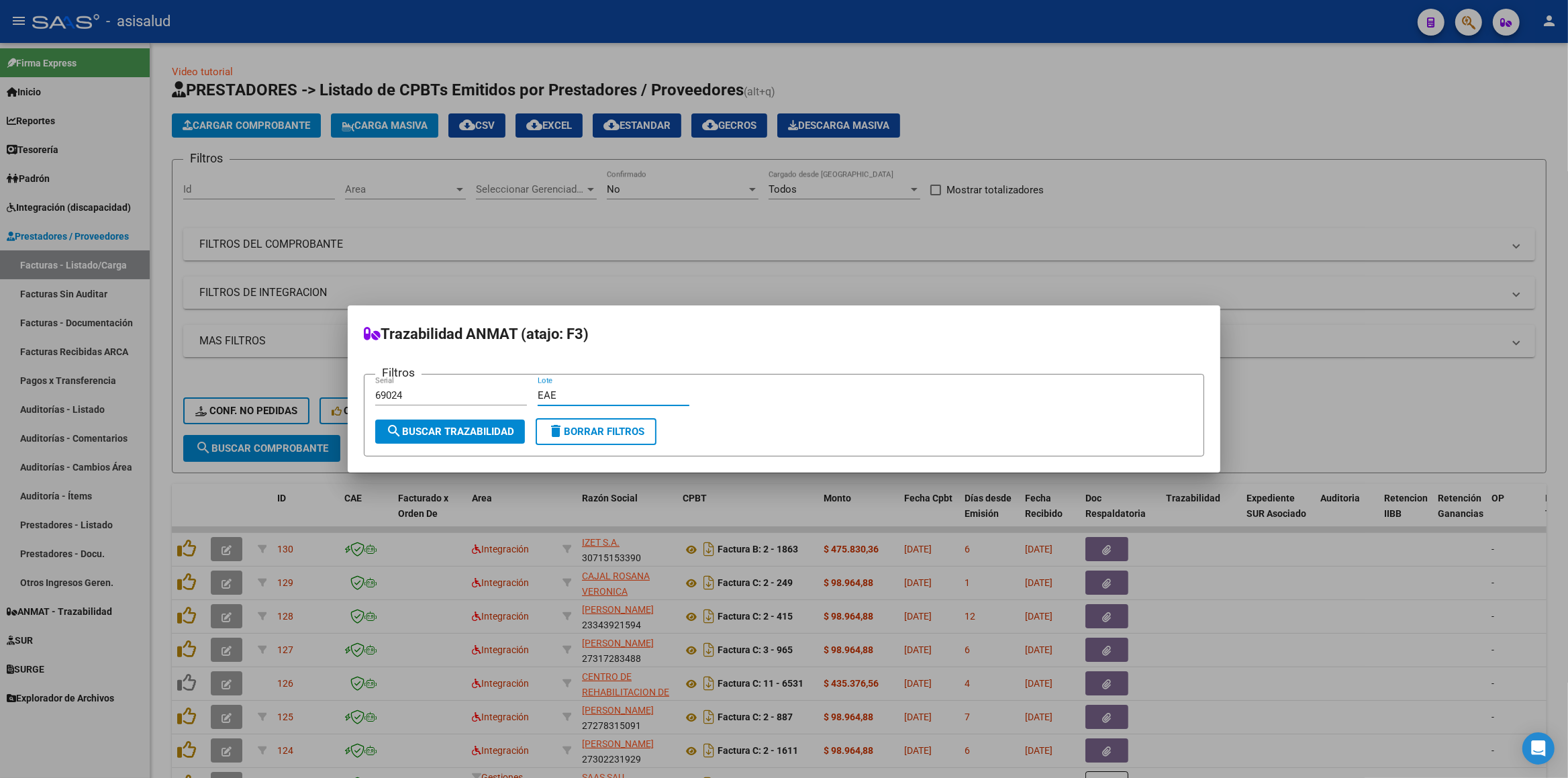
type input "EAE"
click at [491, 430] on span "search Buscar Trazabilidad" at bounding box center [450, 431] width 128 height 12
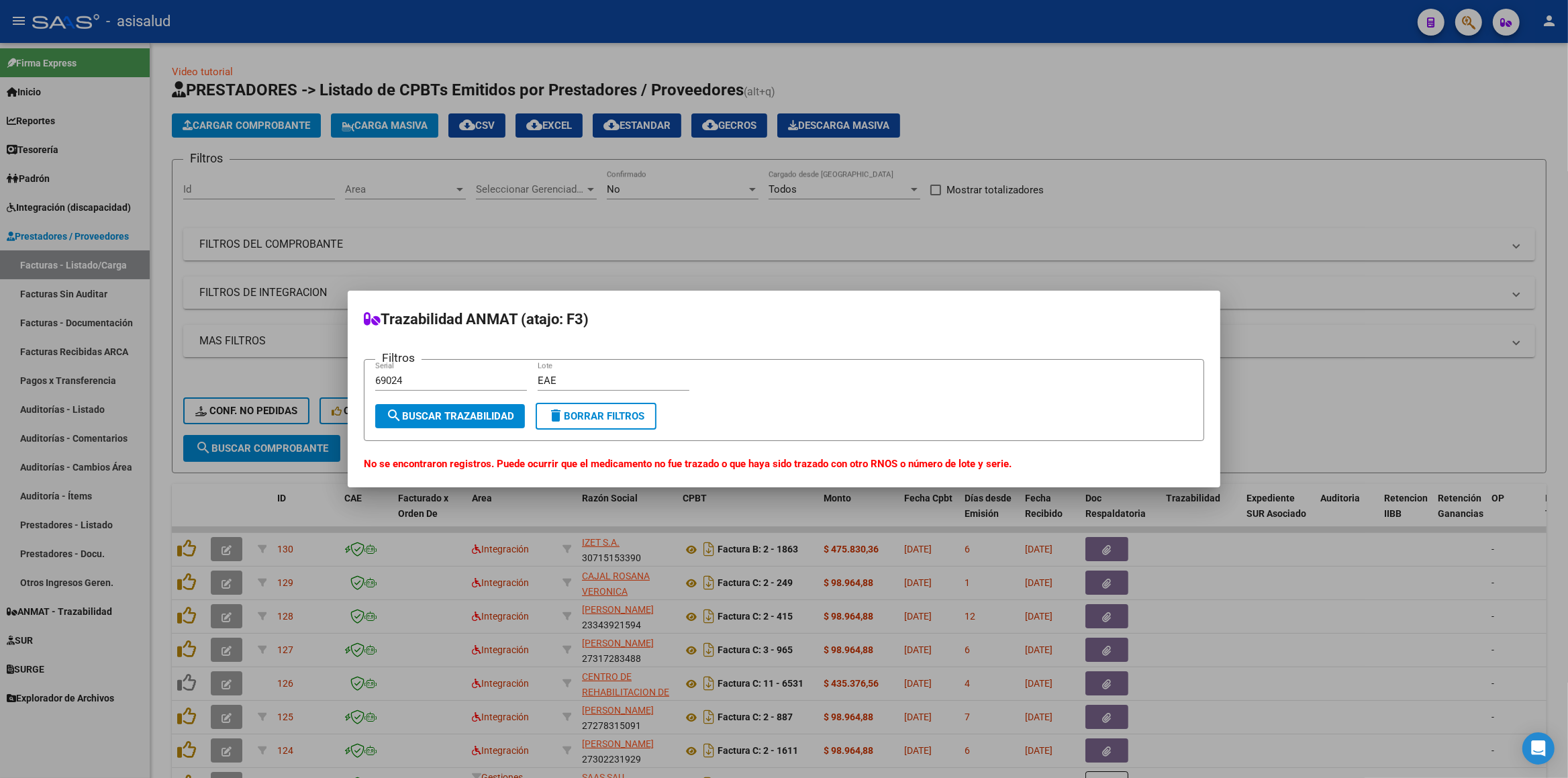
click at [598, 417] on span "delete Borrar Filtros" at bounding box center [596, 416] width 97 height 12
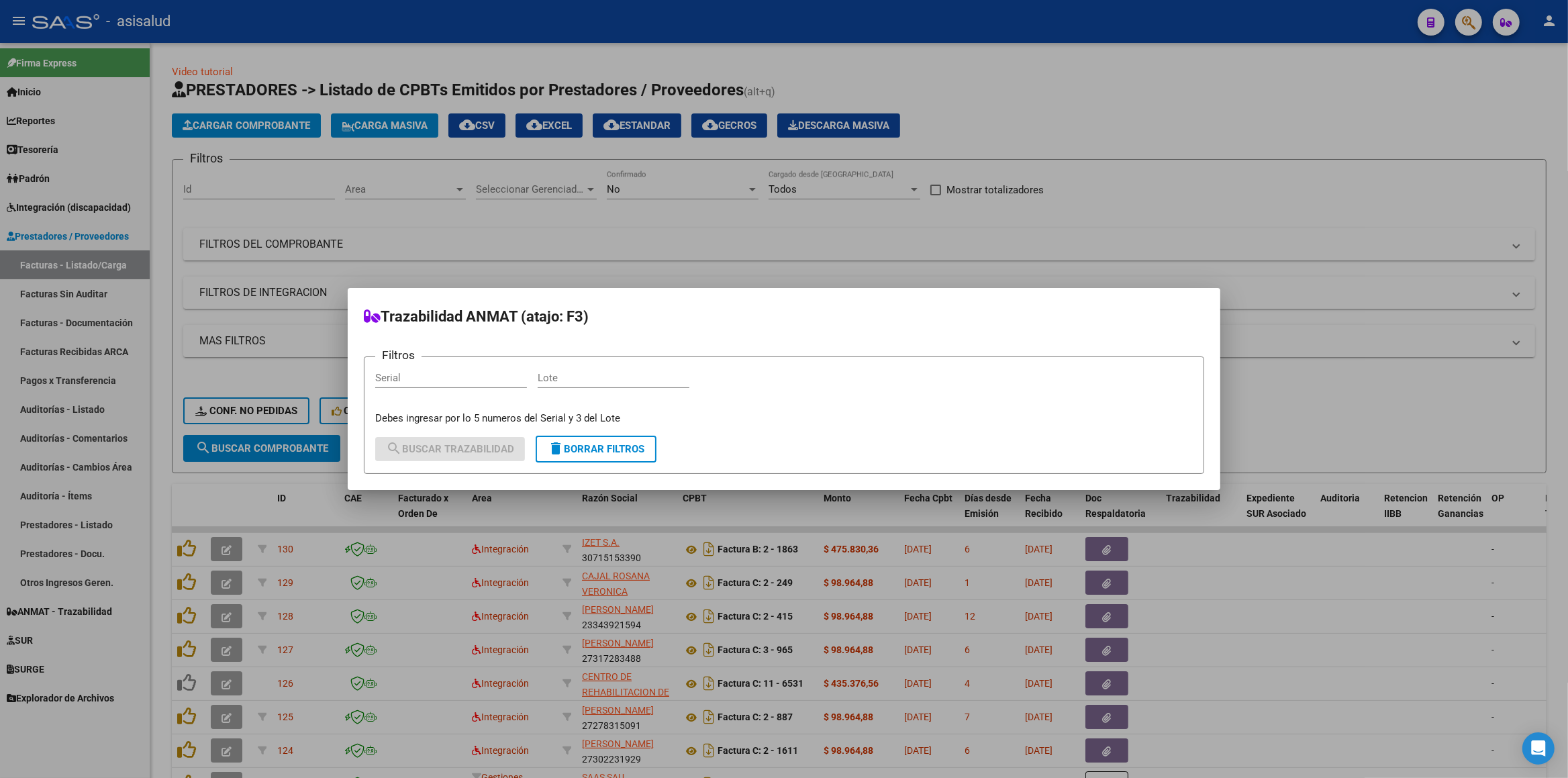
click at [458, 375] on input "Serial" at bounding box center [452, 378] width 152 height 12
type input "65655"
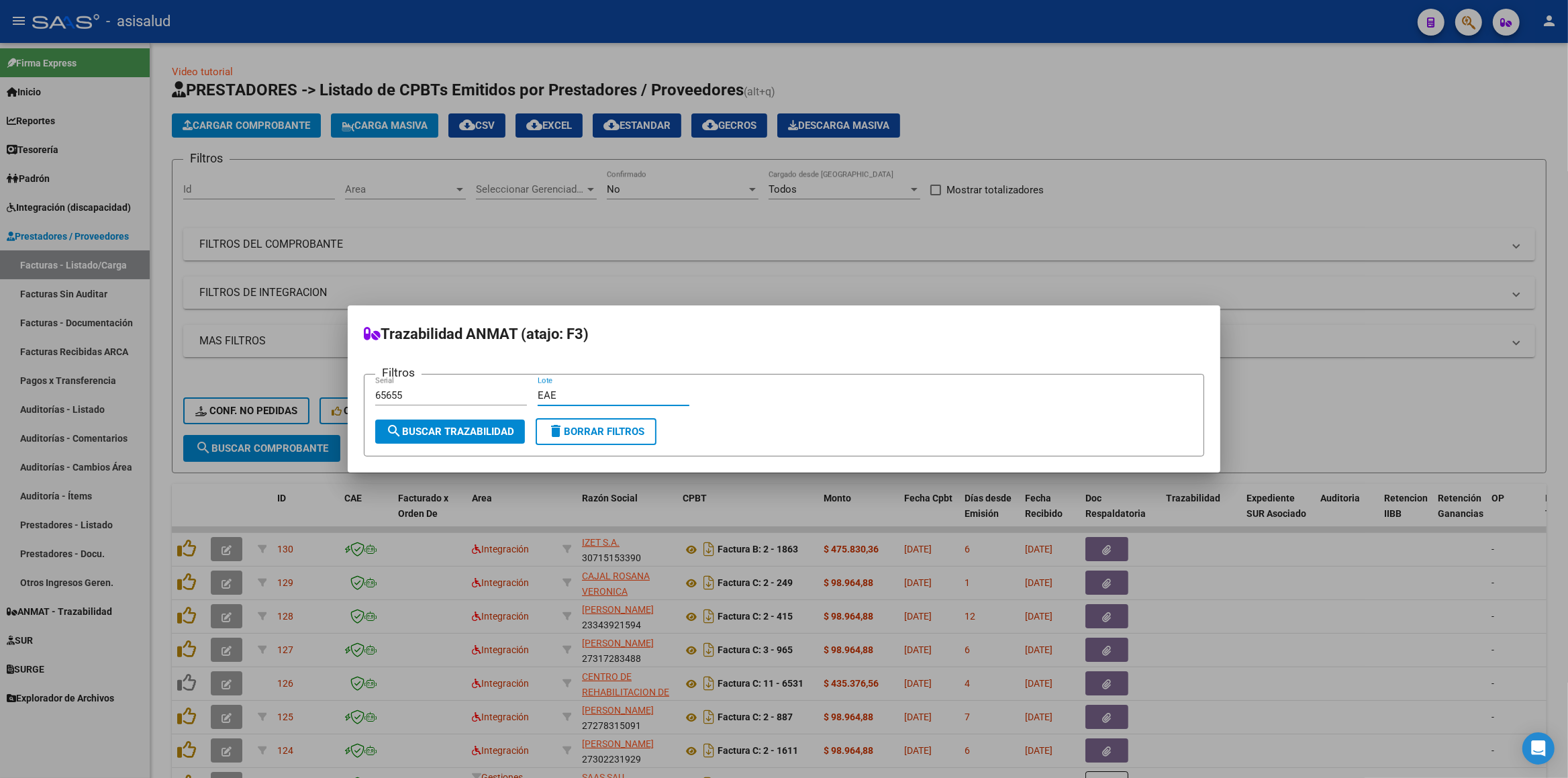
type input "EAE"
click at [467, 439] on button "search Buscar Trazabilidad" at bounding box center [450, 431] width 149 height 24
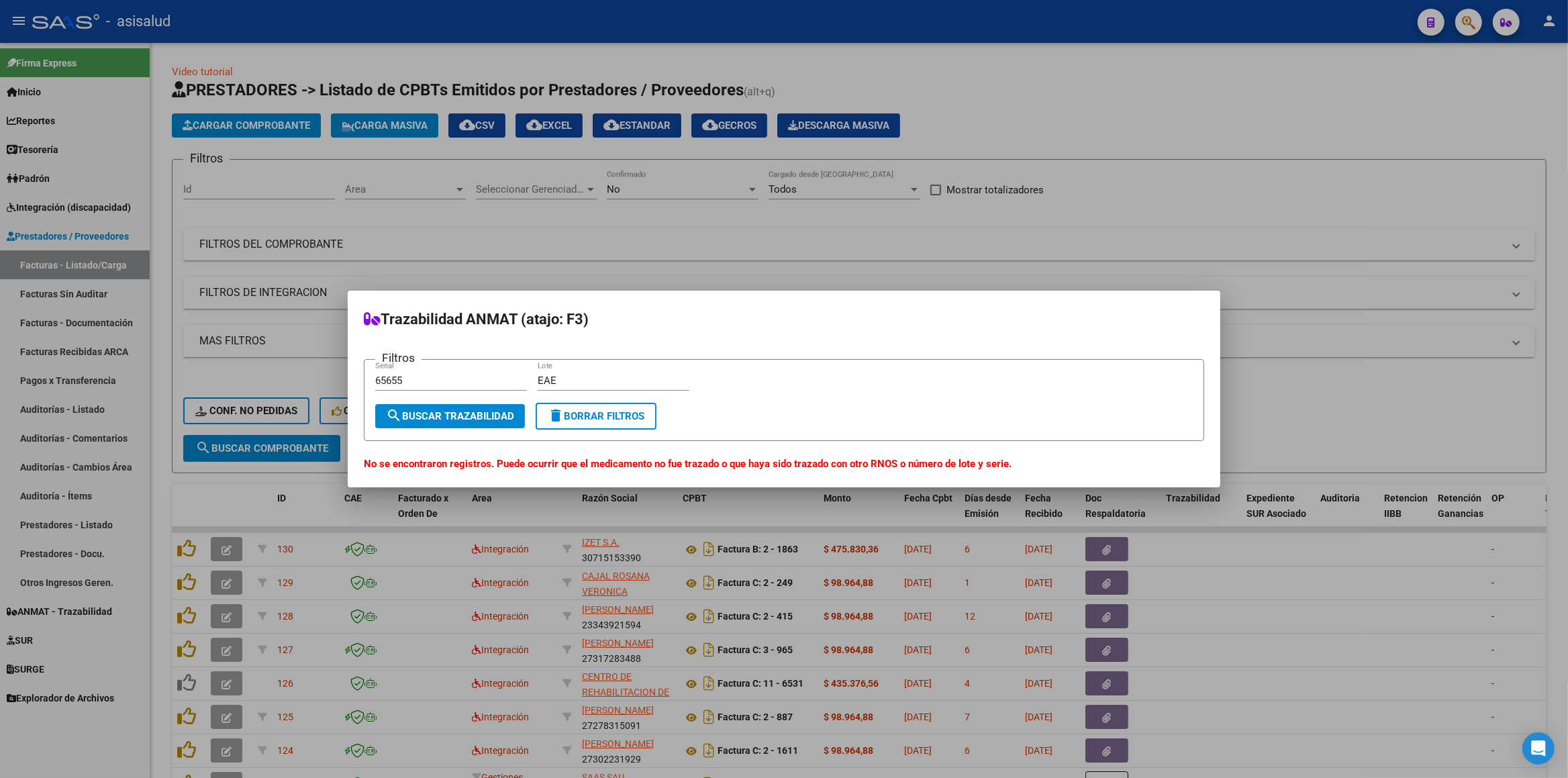
click at [590, 418] on span "delete Borrar Filtros" at bounding box center [596, 416] width 97 height 12
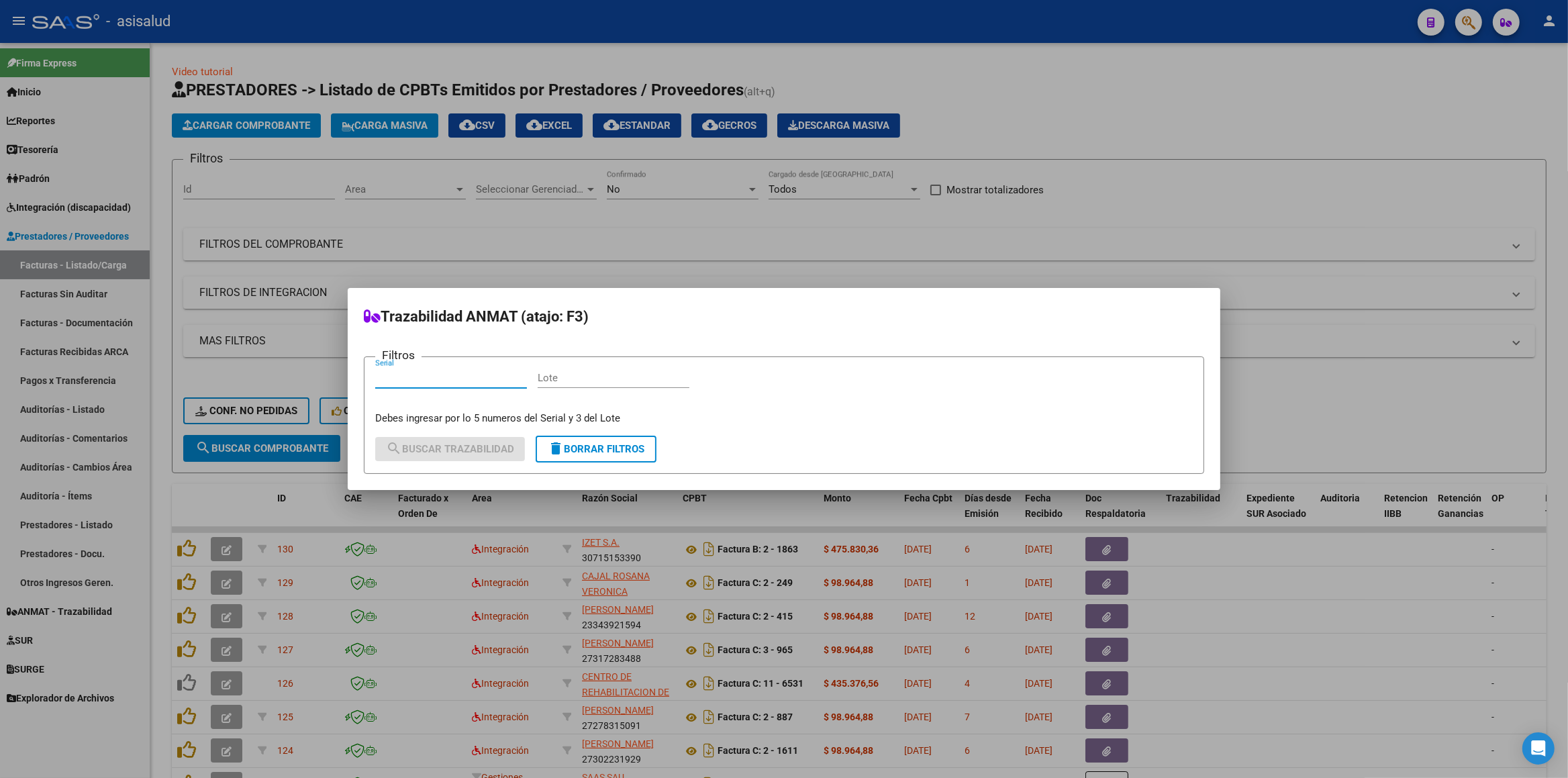
click at [484, 384] on input "Serial" at bounding box center [452, 378] width 152 height 12
type input "860070"
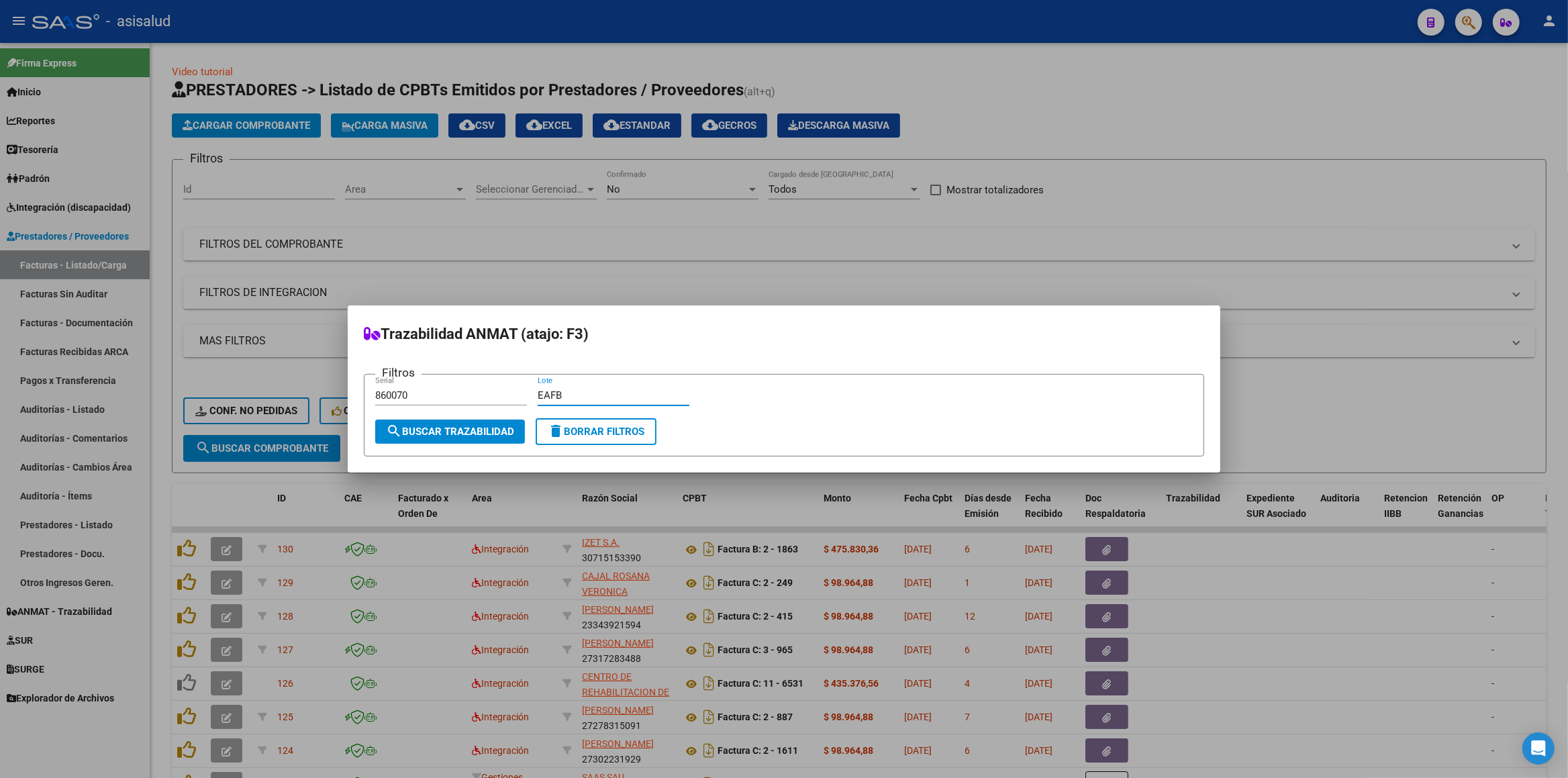
type input "EAFB"
click at [450, 433] on span "search Buscar Trazabilidad" at bounding box center [450, 431] width 128 height 12
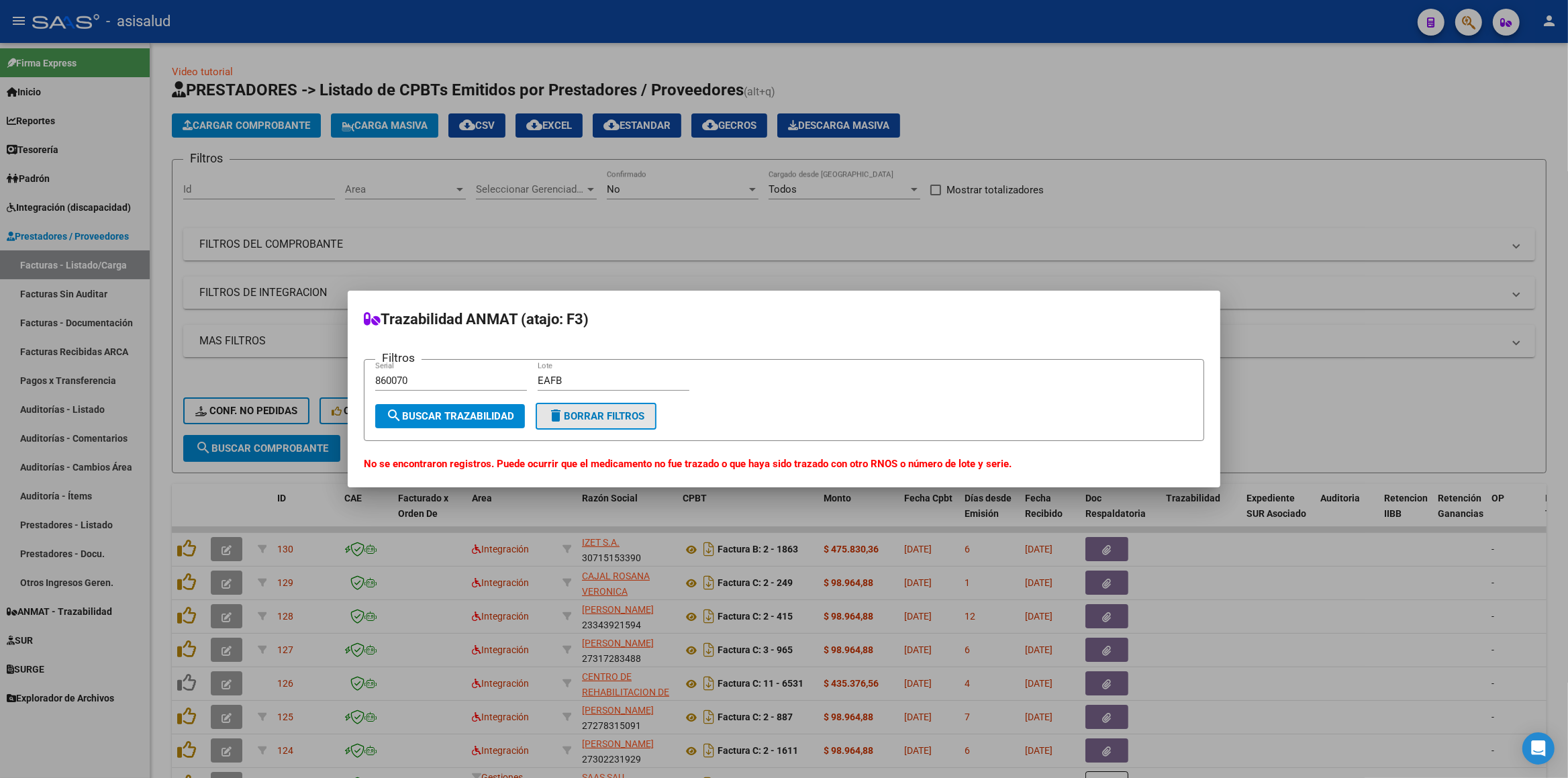
click at [628, 417] on span "delete Borrar Filtros" at bounding box center [596, 416] width 97 height 12
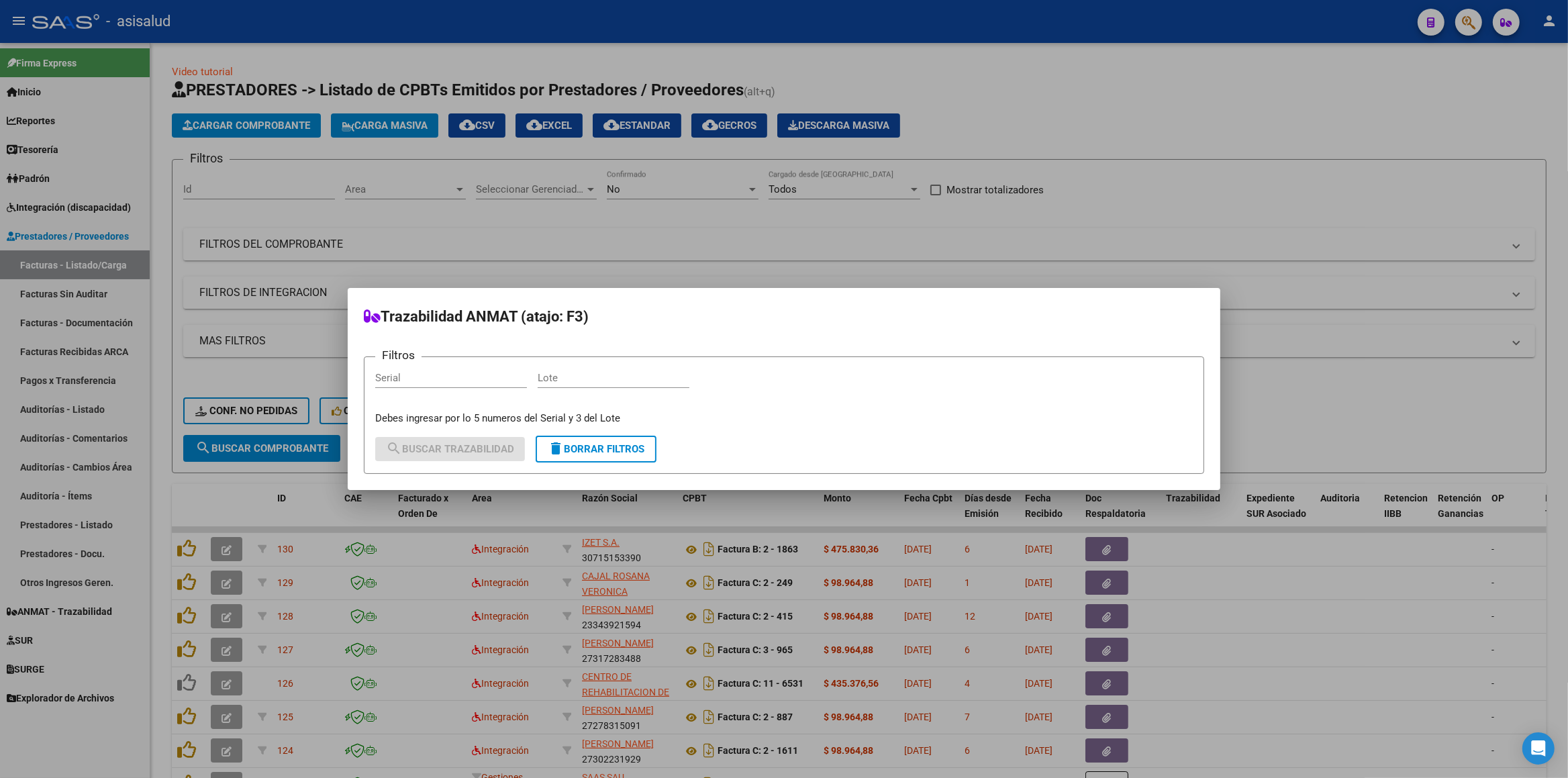
click at [475, 383] on input "Serial" at bounding box center [452, 378] width 152 height 12
type input "860070"
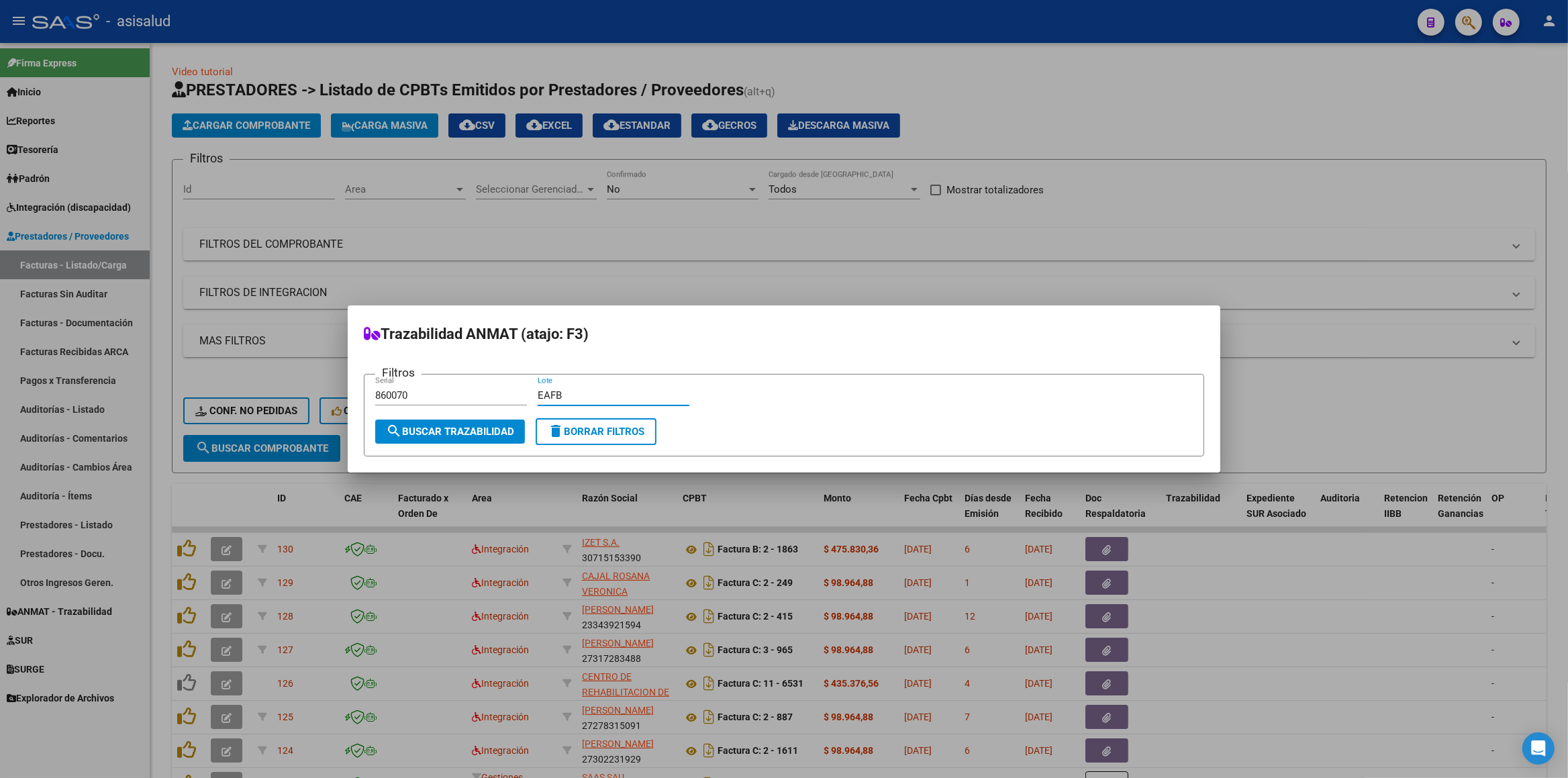
type input "EAFB"
click at [502, 423] on button "search Buscar Trazabilidad" at bounding box center [450, 431] width 149 height 24
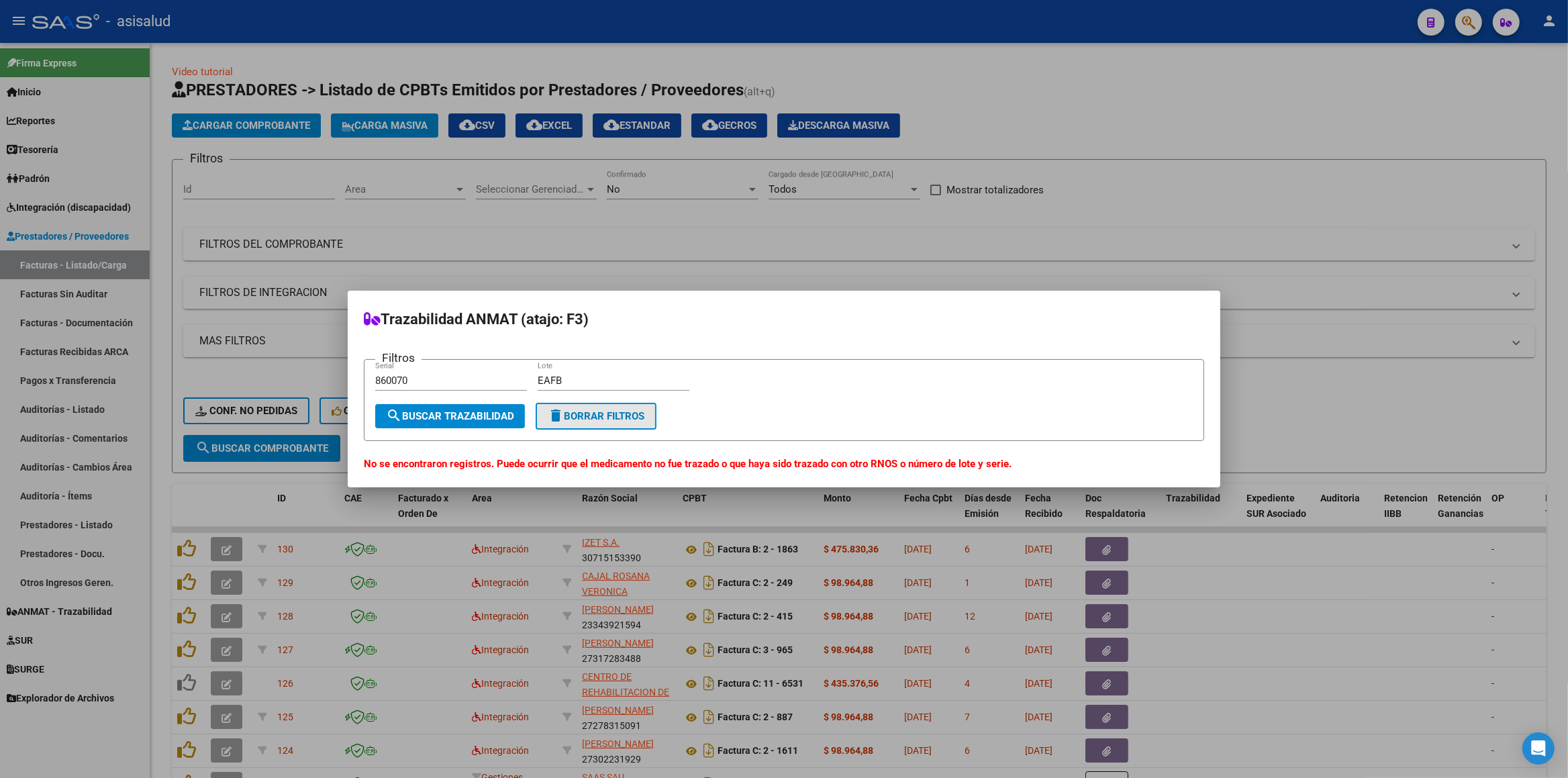
click at [625, 422] on span "delete Borrar Filtros" at bounding box center [596, 416] width 97 height 12
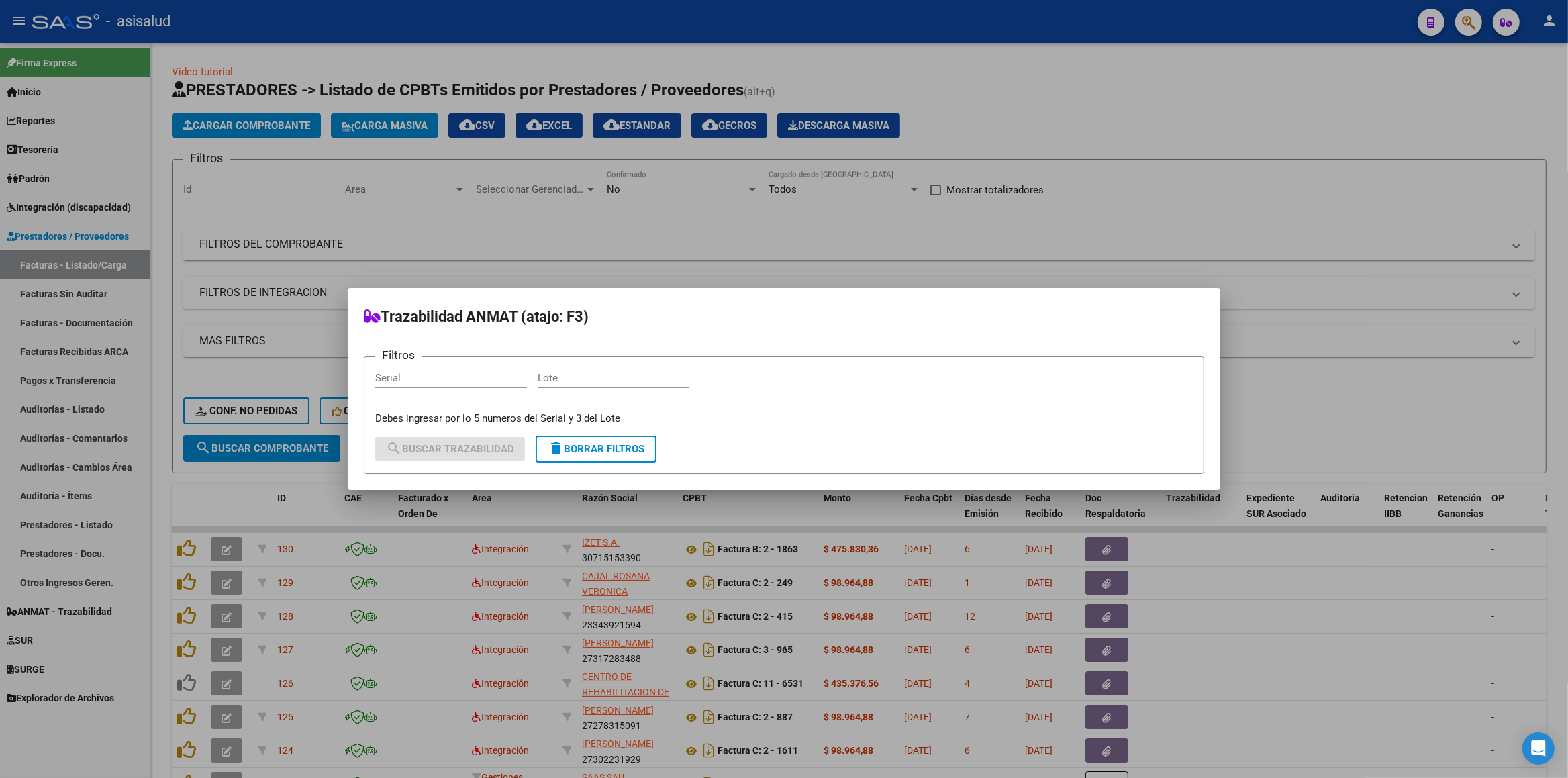
click at [462, 371] on div "Serial" at bounding box center [452, 378] width 152 height 20
type input "33944"
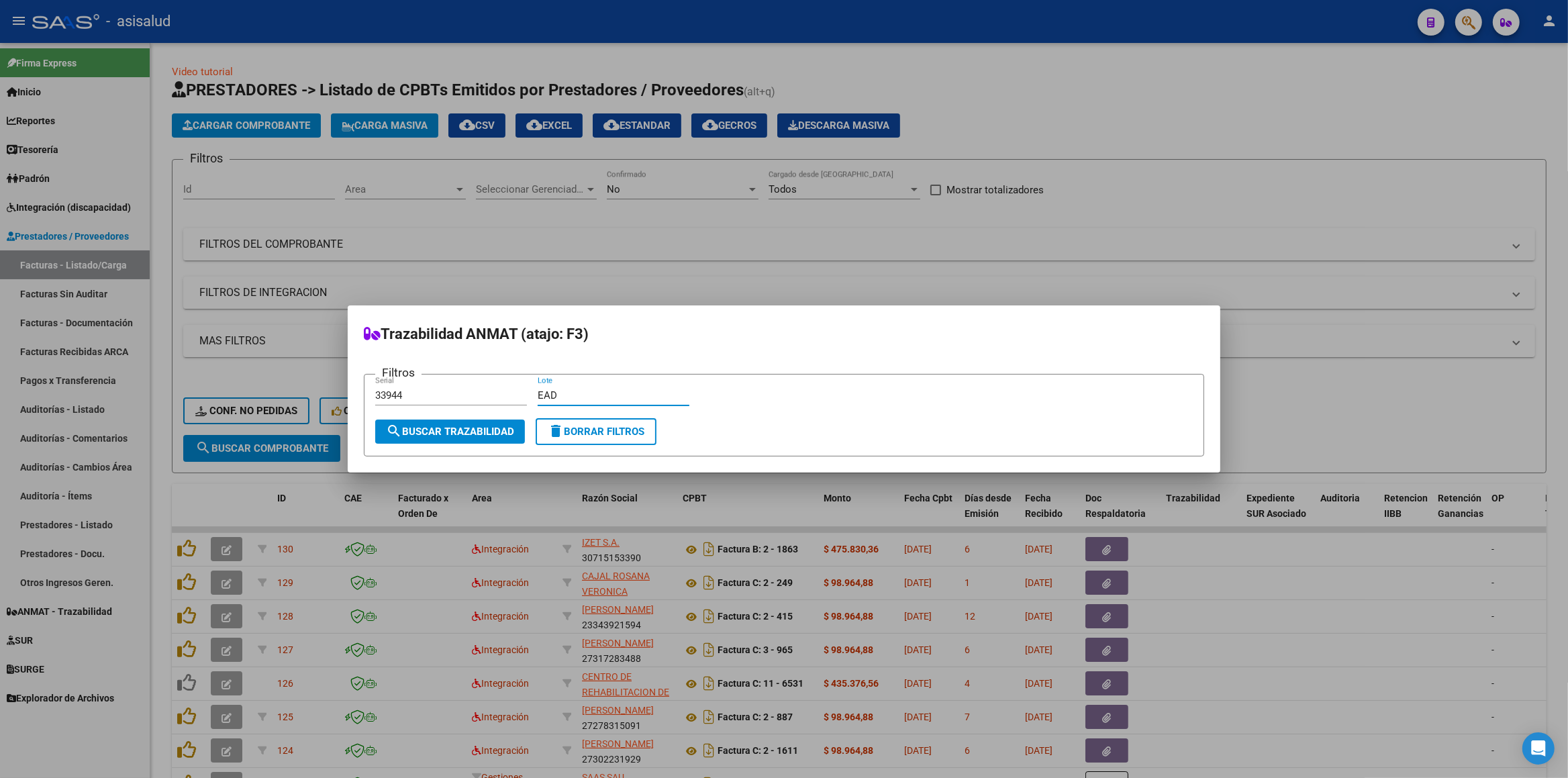
type input "EAD"
click at [433, 430] on span "search Buscar Trazabilidad" at bounding box center [450, 431] width 128 height 12
